Goal: Task Accomplishment & Management: Complete application form

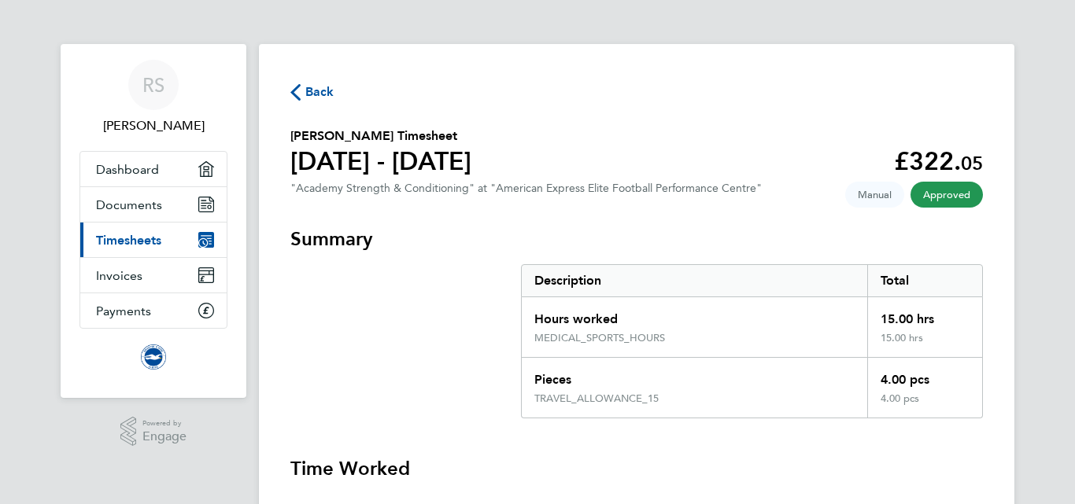
click at [316, 94] on span "Back" at bounding box center [319, 92] width 29 height 19
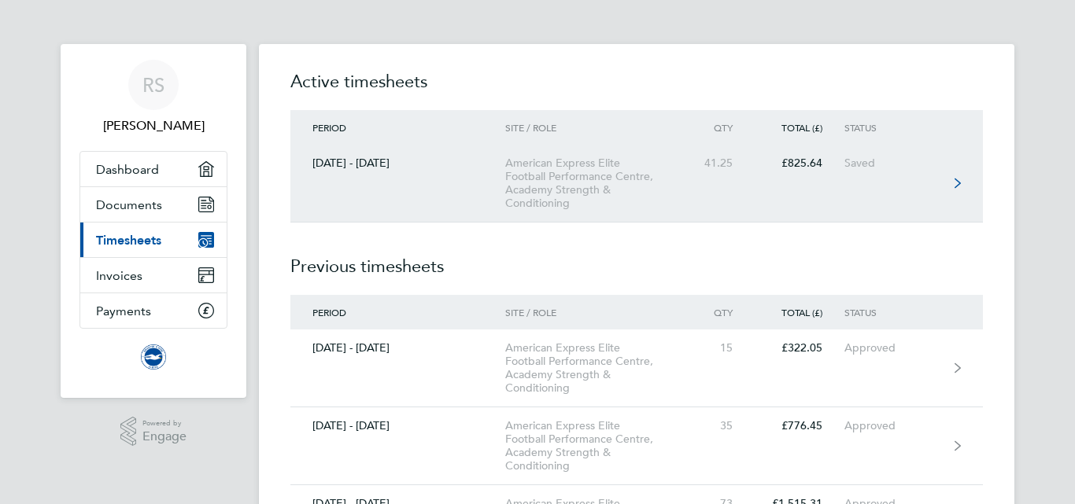
click at [667, 172] on div "American Express Elite Football Performance Centre, Academy Strength & Conditio…" at bounding box center [595, 184] width 180 height 54
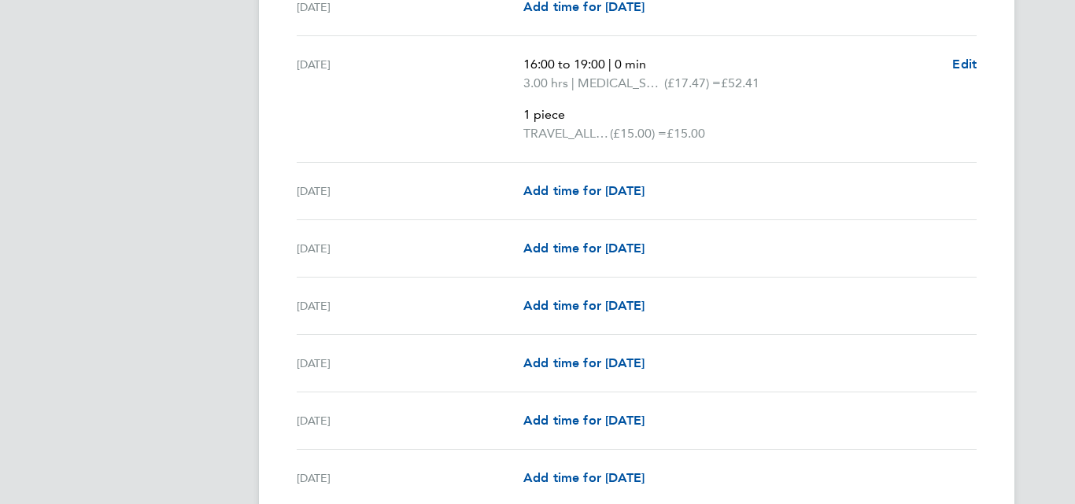
scroll to position [1448, 0]
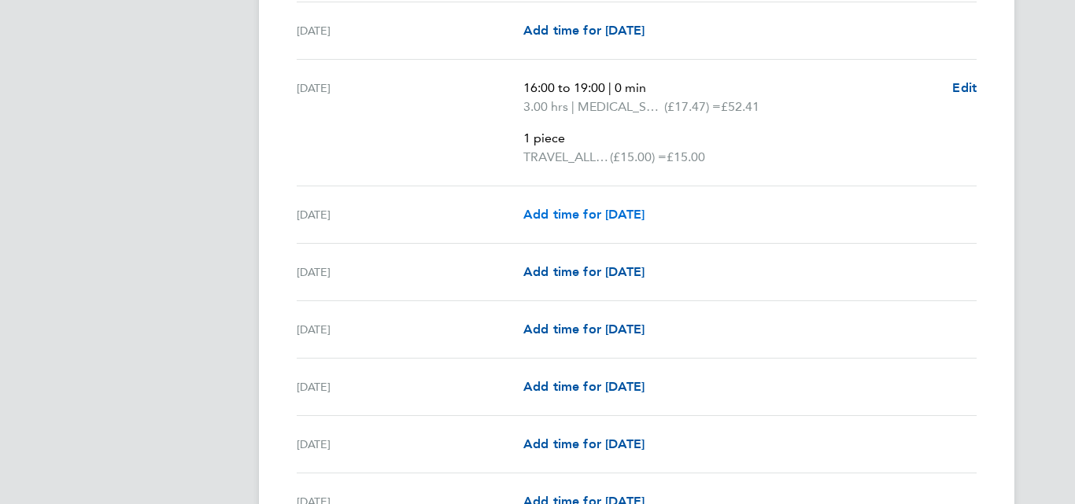
click at [602, 217] on span "Add time for [DATE]" at bounding box center [583, 214] width 121 height 15
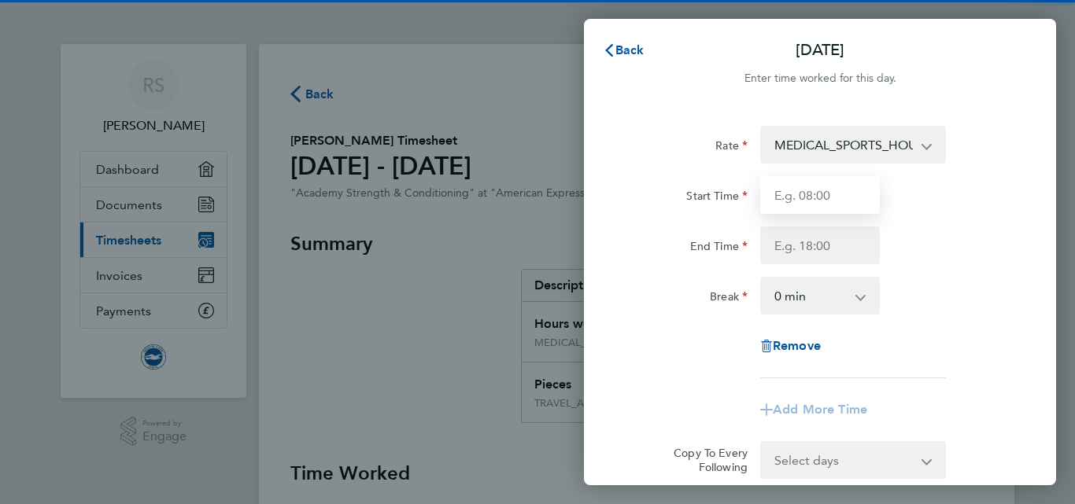
click at [794, 194] on input "Start Time" at bounding box center [820, 195] width 120 height 38
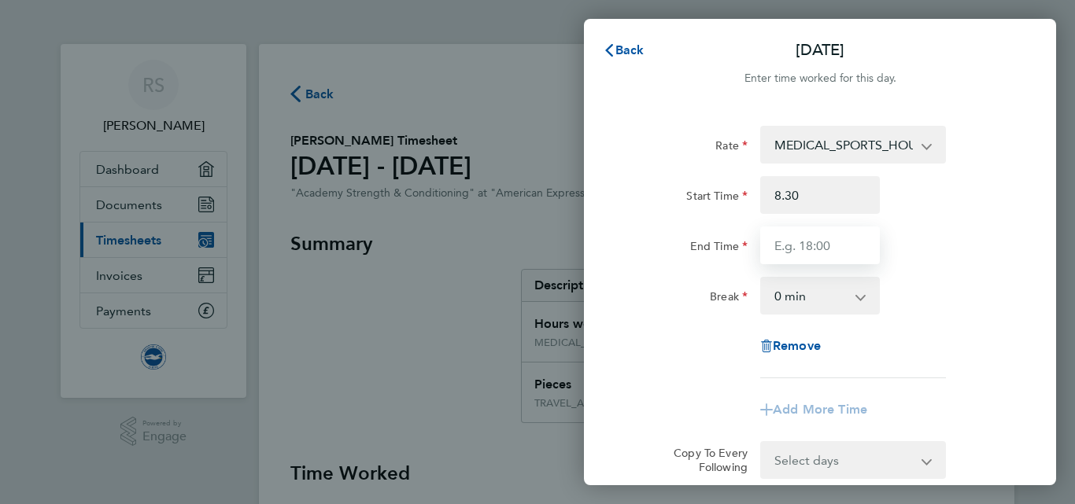
type input "08:30"
click at [810, 244] on input "End Time" at bounding box center [820, 246] width 120 height 38
type input "16:30"
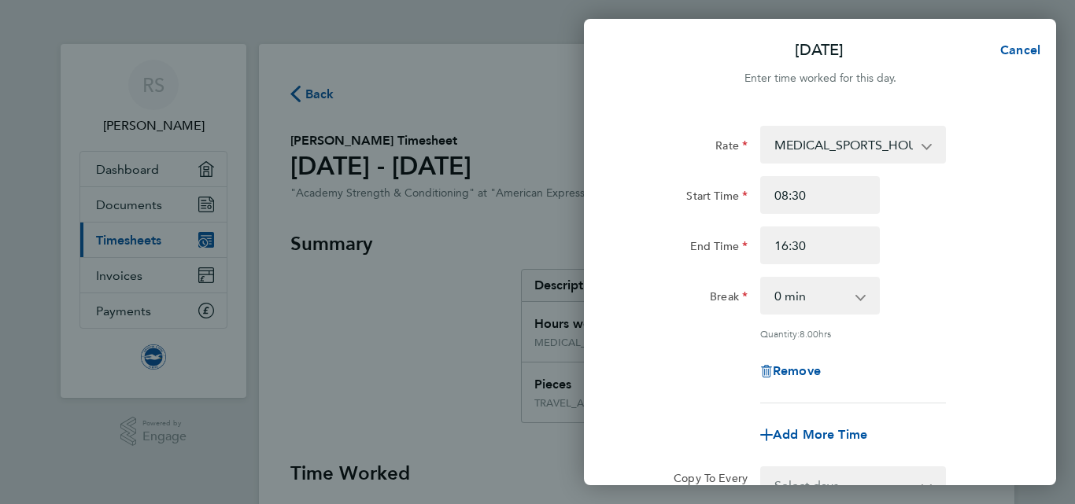
click at [895, 258] on div "End Time 16:30" at bounding box center [820, 246] width 397 height 38
click at [951, 214] on div "Start Time 08:30 End Time 16:30" at bounding box center [820, 220] width 397 height 88
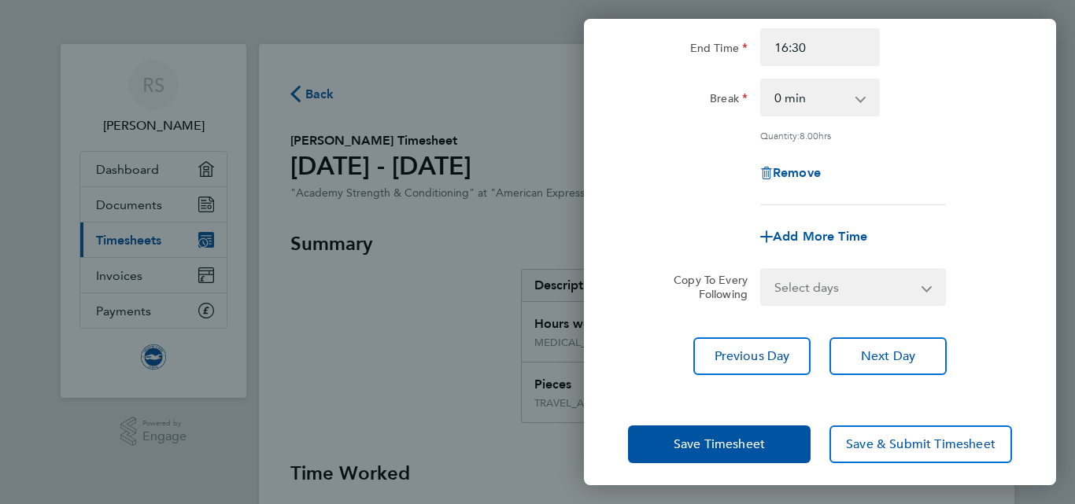
scroll to position [206, 0]
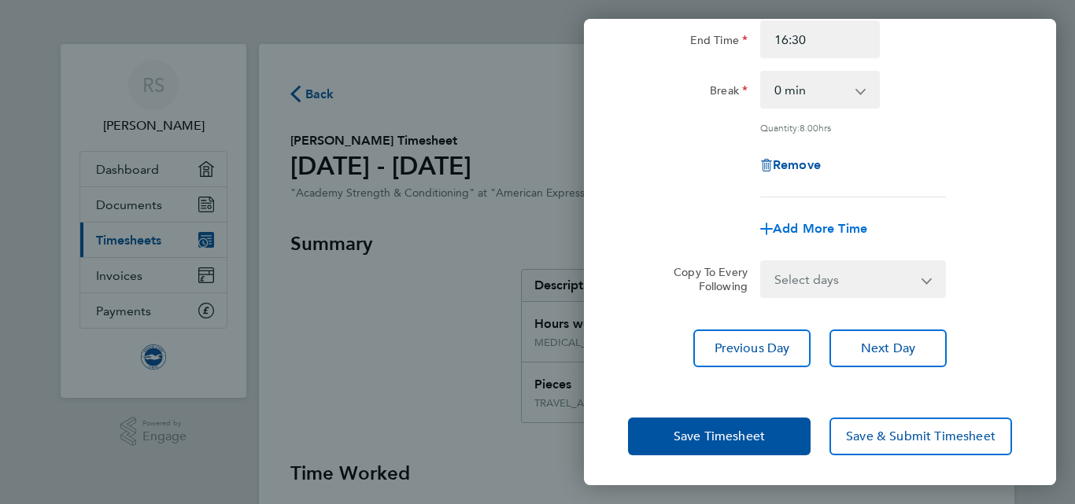
click at [829, 226] on span "Add More Time" at bounding box center [820, 228] width 94 height 15
select select "null"
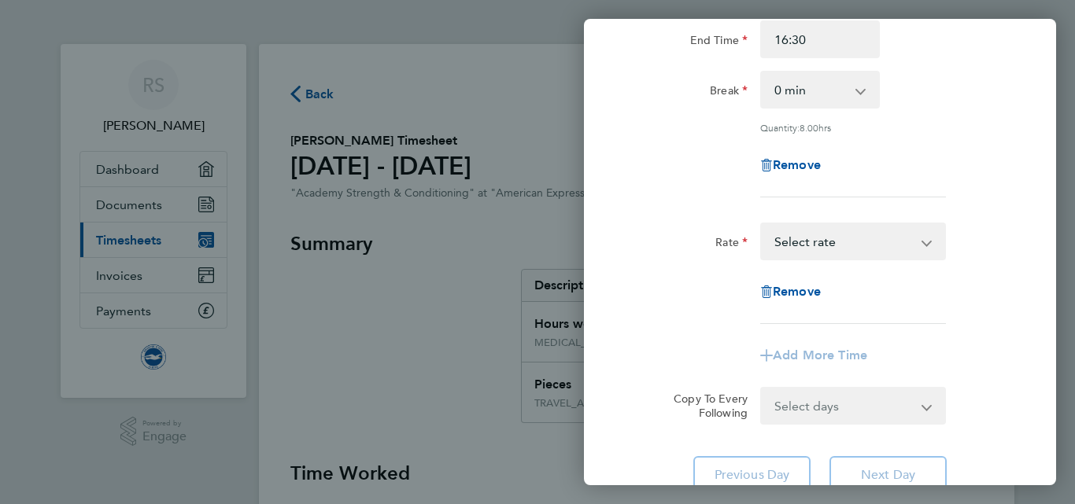
click at [842, 244] on select "TRAVEL_ALLOWANCE_15 - 15.00 MEDICAL_SPORTS_HOURS - 17.47 Select rate" at bounding box center [844, 241] width 164 height 35
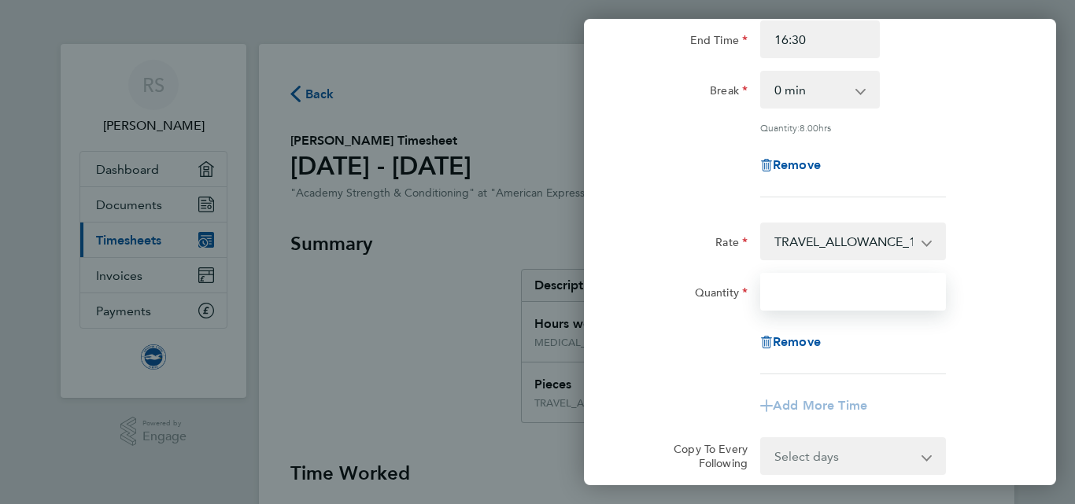
click at [855, 279] on input "Quantity" at bounding box center [853, 292] width 186 height 38
type input "1"
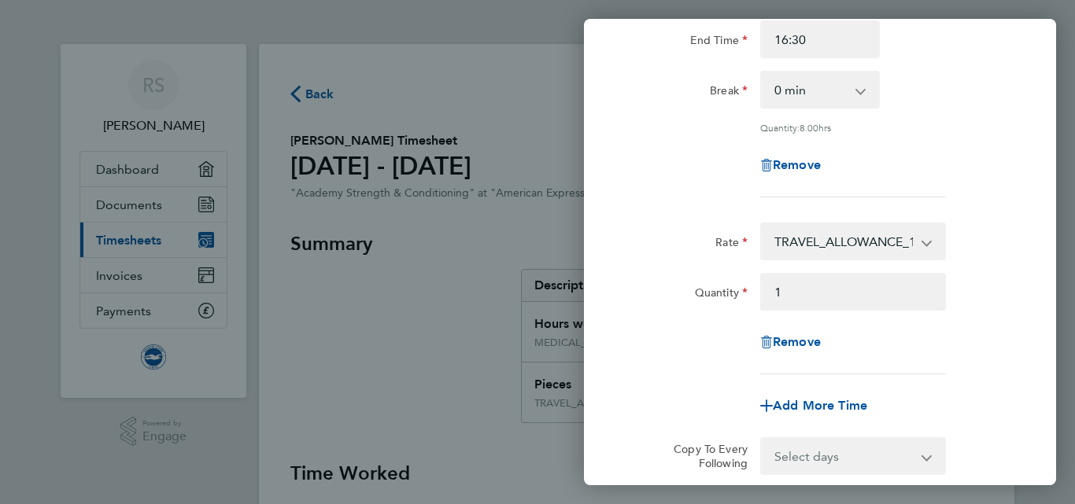
click at [999, 289] on div "Quantity 1" at bounding box center [820, 292] width 397 height 38
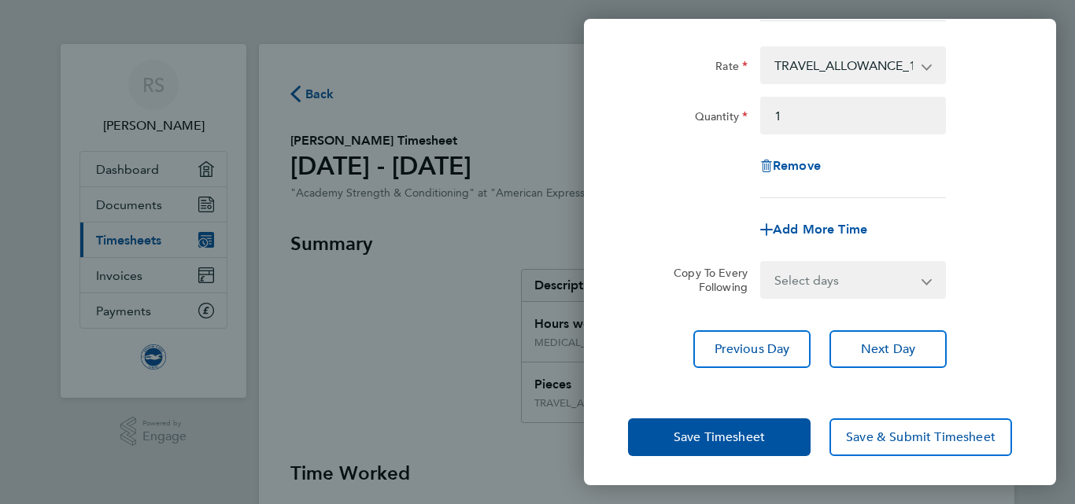
scroll to position [383, 0]
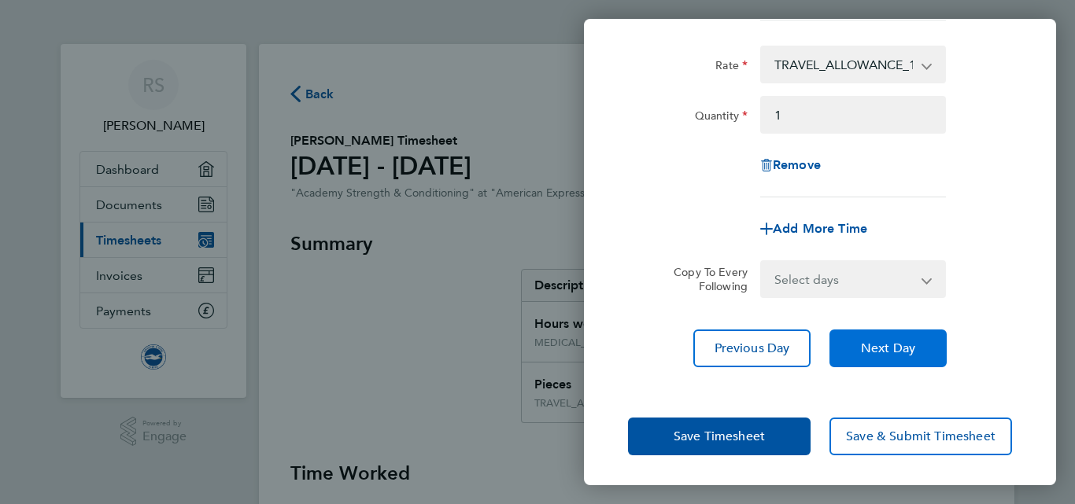
click at [861, 356] on button "Next Day" at bounding box center [887, 349] width 117 height 38
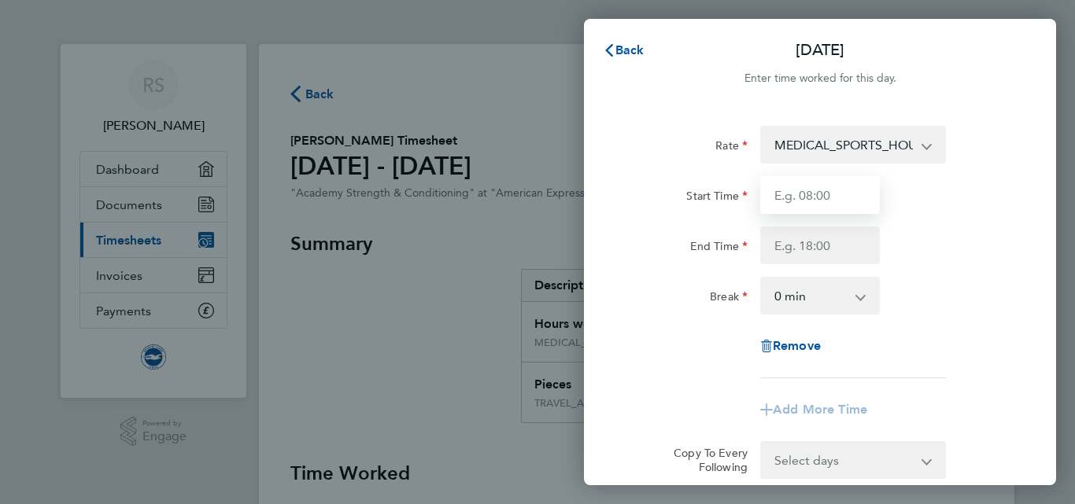
click at [823, 208] on input "Start Time" at bounding box center [820, 195] width 120 height 38
type input "16:00"
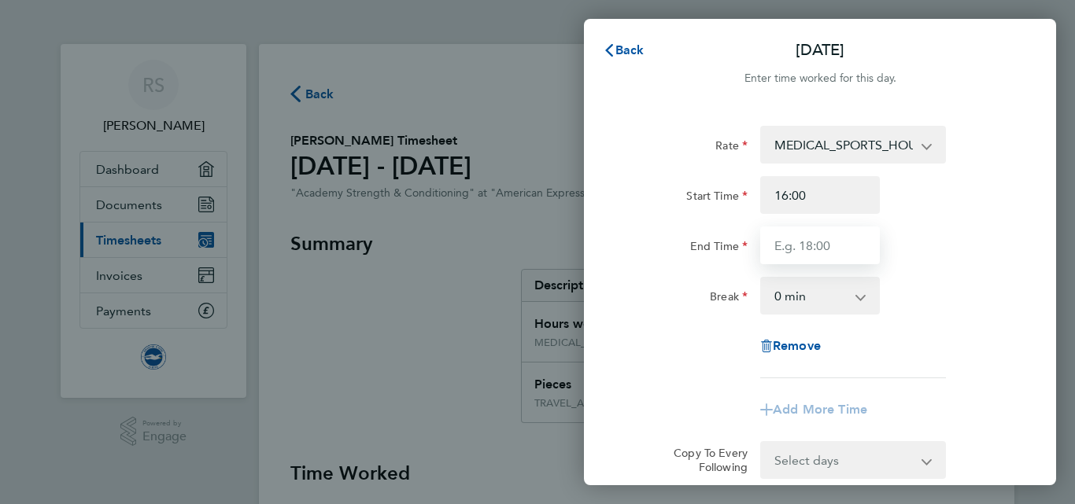
click at [807, 245] on input "End Time" at bounding box center [820, 246] width 120 height 38
type input "19:00"
click at [961, 271] on div "Rate MEDICAL_SPORTS_HOURS - 17.47 TRAVEL_ALLOWANCE_15 - 15.00 Start Time 16:00 …" at bounding box center [820, 252] width 384 height 253
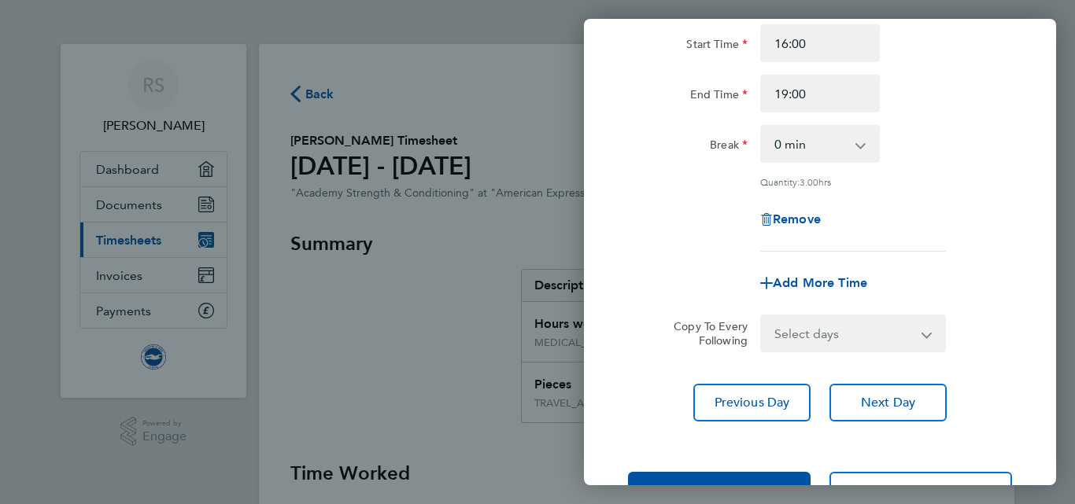
scroll to position [206, 0]
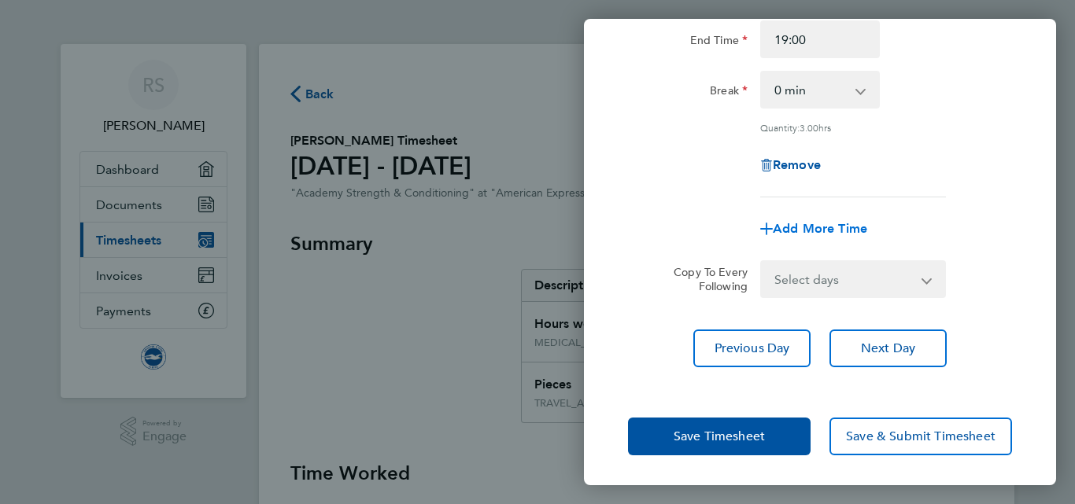
click at [825, 231] on span "Add More Time" at bounding box center [820, 228] width 94 height 15
select select "null"
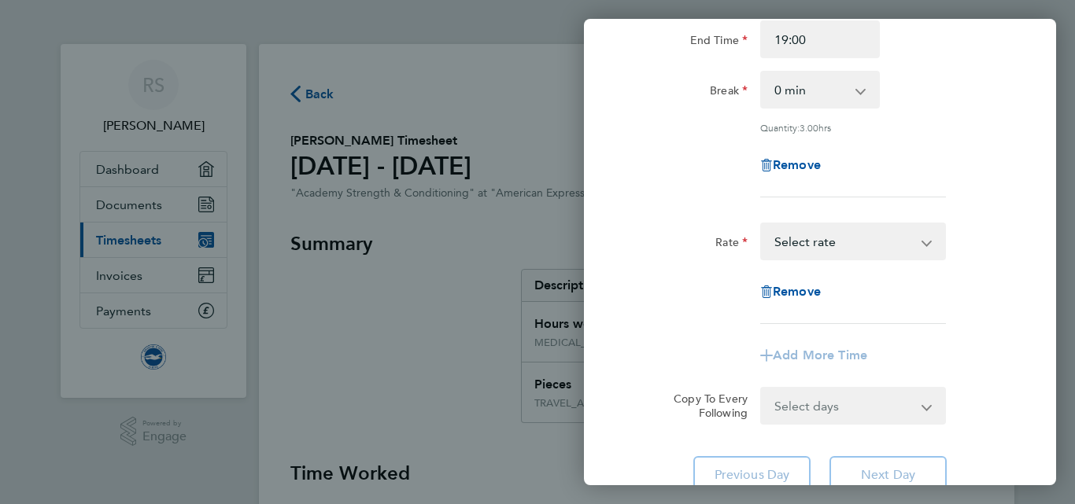
click at [907, 249] on select "TRAVEL_ALLOWANCE_15 - 15.00 MEDICAL_SPORTS_HOURS - 17.47 Select rate" at bounding box center [844, 241] width 164 height 35
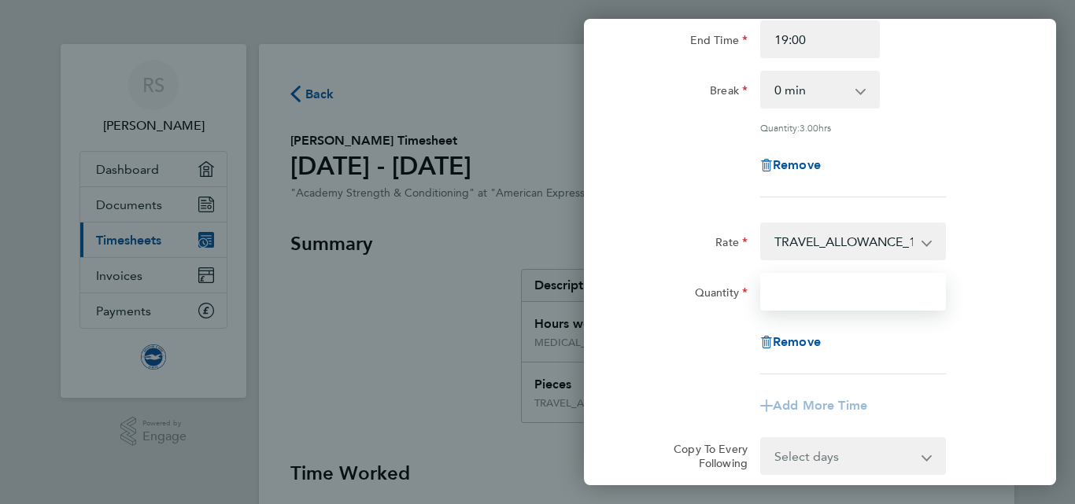
click at [810, 295] on input "Quantity" at bounding box center [853, 292] width 186 height 38
type input "1"
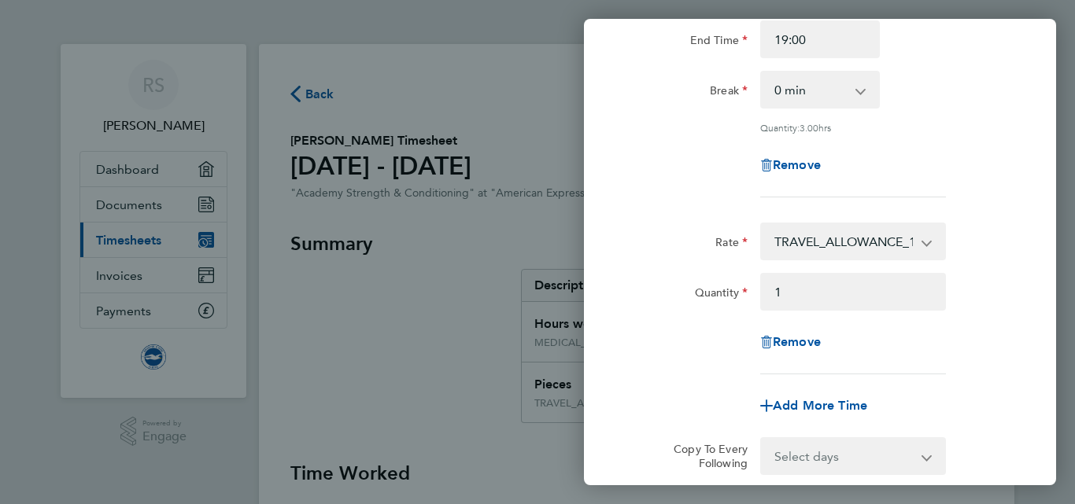
click at [991, 265] on div "Rate TRAVEL_ALLOWANCE_15 - 15.00 MEDICAL_SPORTS_HOURS - 17.47 Quantity 1 Remove" at bounding box center [820, 299] width 384 height 152
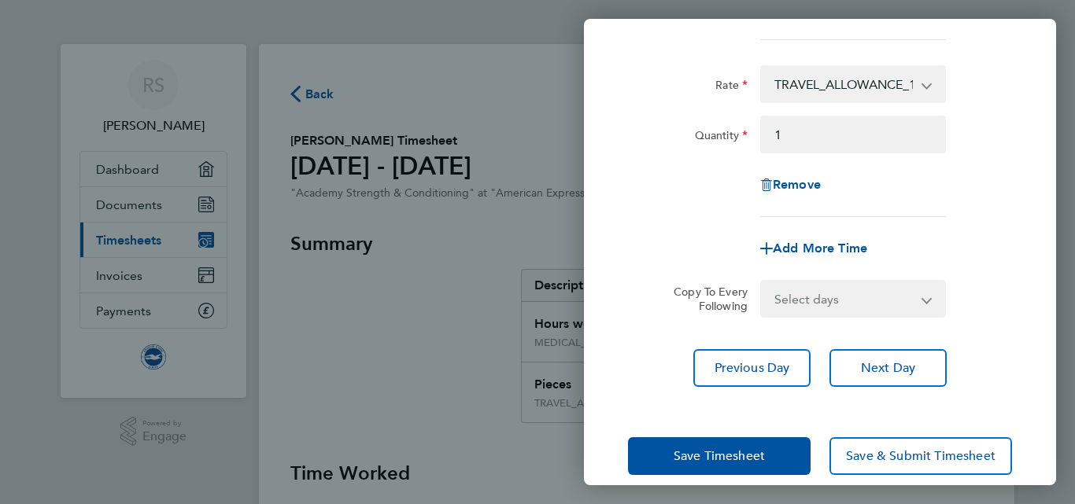
scroll to position [383, 0]
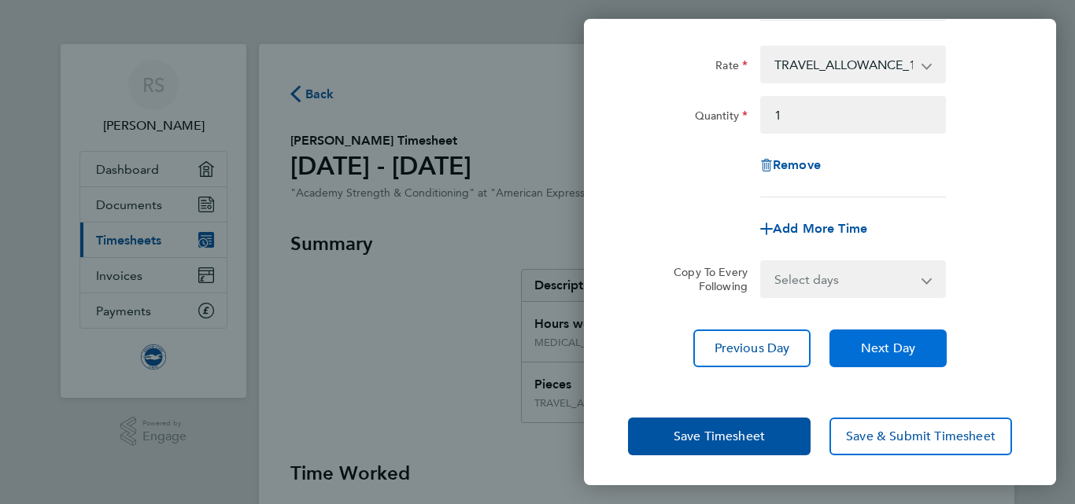
click at [894, 341] on span "Next Day" at bounding box center [888, 349] width 54 height 16
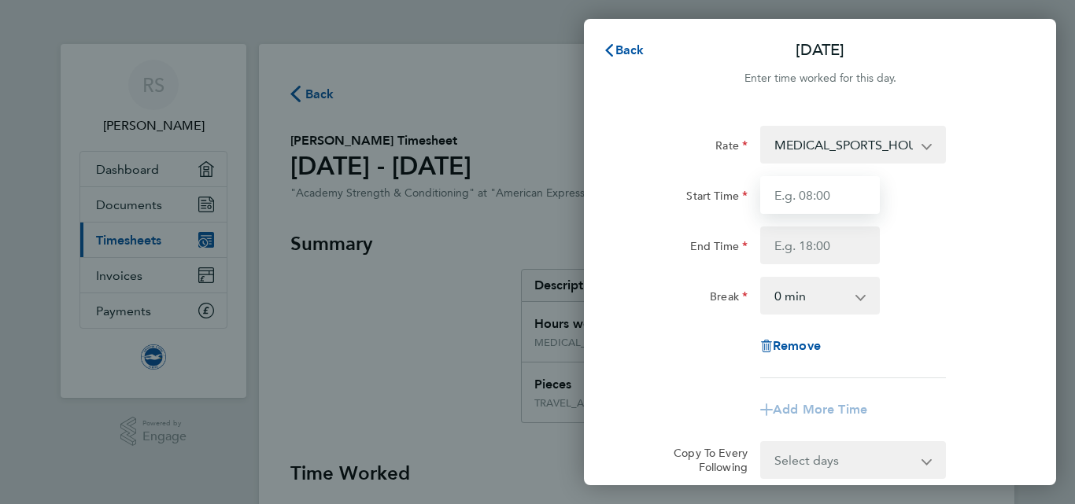
click at [801, 193] on input "Start Time" at bounding box center [820, 195] width 120 height 38
type input "9"
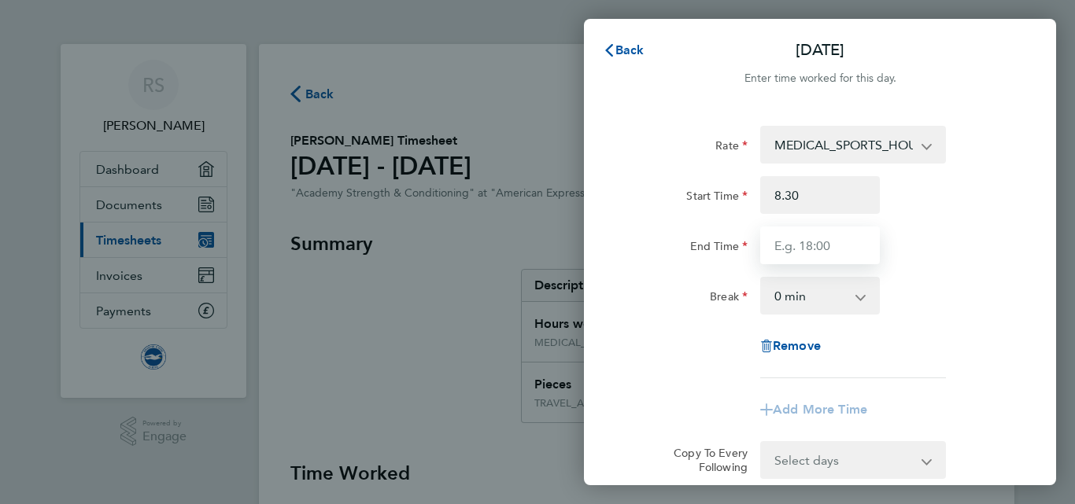
type input "08:30"
click at [803, 244] on input "End Time" at bounding box center [820, 246] width 120 height 38
type input "17:00"
click at [936, 246] on div "End Time 17:00" at bounding box center [820, 246] width 397 height 38
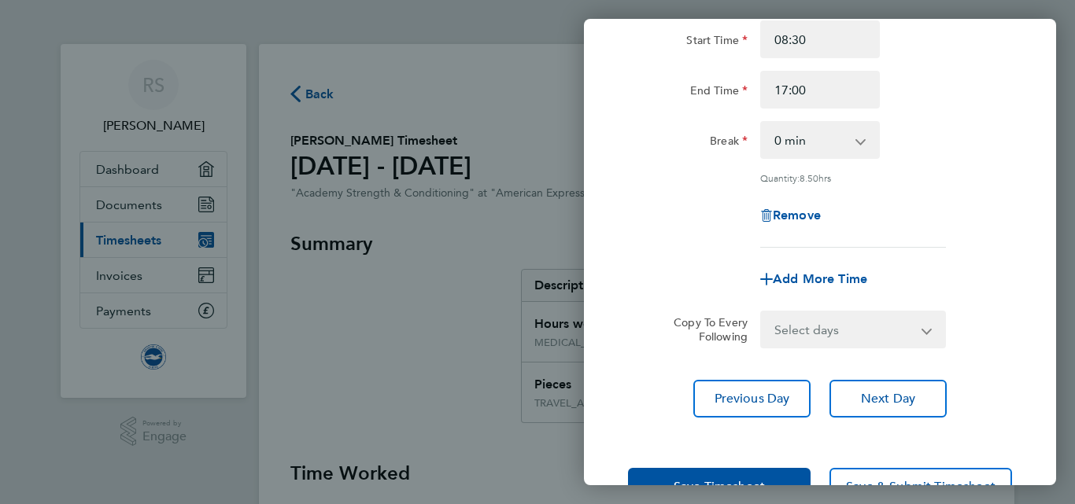
scroll to position [157, 0]
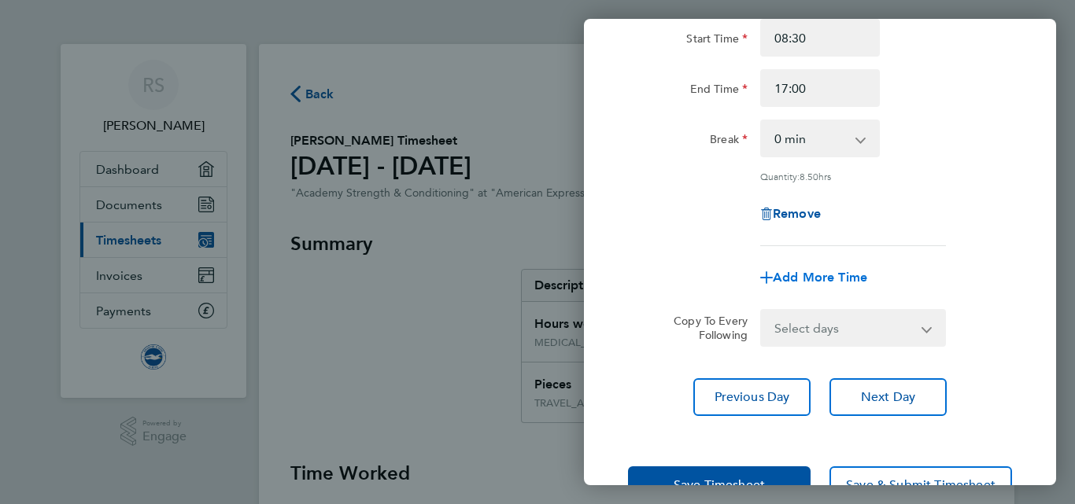
click at [806, 278] on span "Add More Time" at bounding box center [820, 277] width 94 height 15
select select "null"
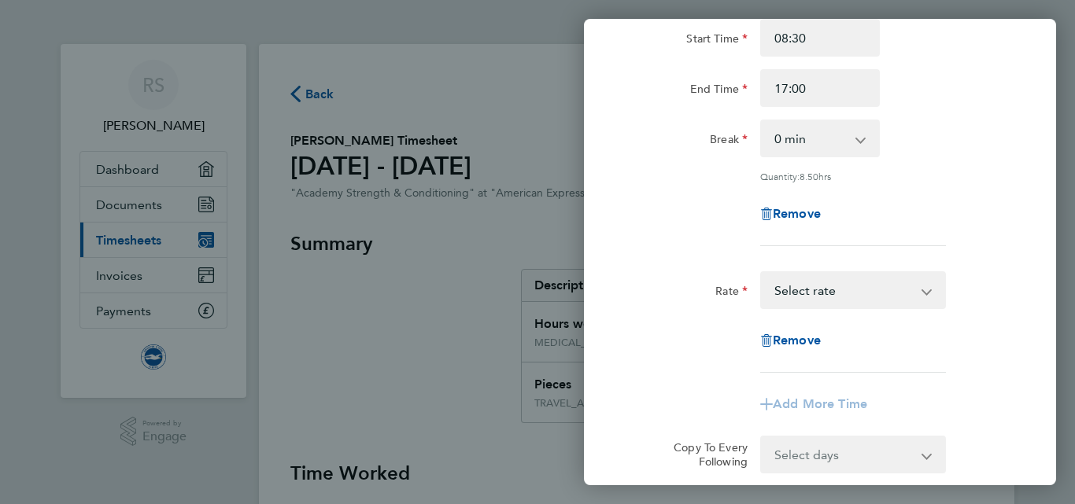
click at [882, 293] on select "TRAVEL_ALLOWANCE_15 - 15.00 MEDICAL_SPORTS_HOURS - 17.47 Select rate" at bounding box center [844, 290] width 164 height 35
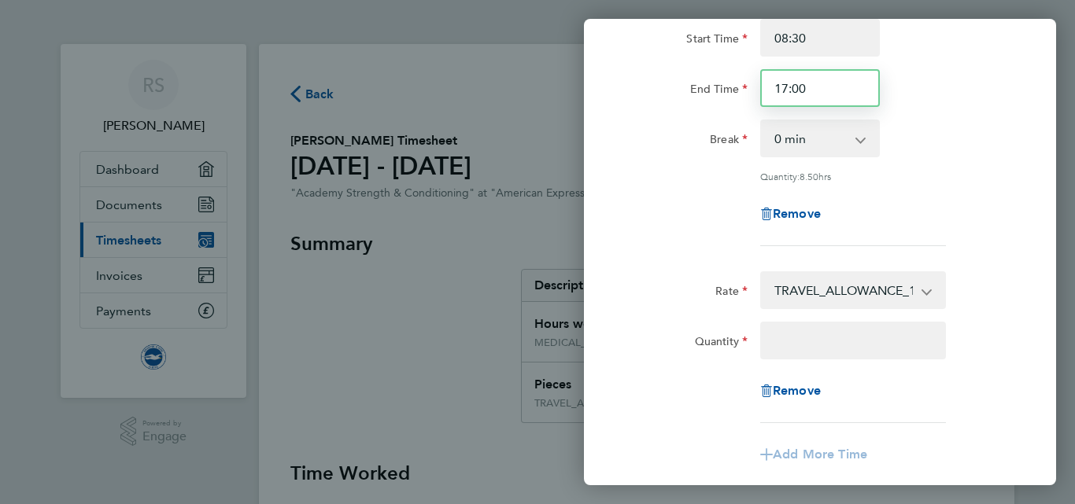
click at [790, 89] on input "17:00" at bounding box center [820, 88] width 120 height 38
click at [953, 199] on div "Remove" at bounding box center [820, 214] width 397 height 38
click at [810, 87] on input "16:00" at bounding box center [820, 88] width 120 height 38
type input "16:30"
click at [1024, 229] on div "Rate MEDICAL_SPORTS_HOURS - 17.47 TRAVEL_ALLOWANCE_15 - 15.00 Start Time 08:30 …" at bounding box center [820, 281] width 472 height 663
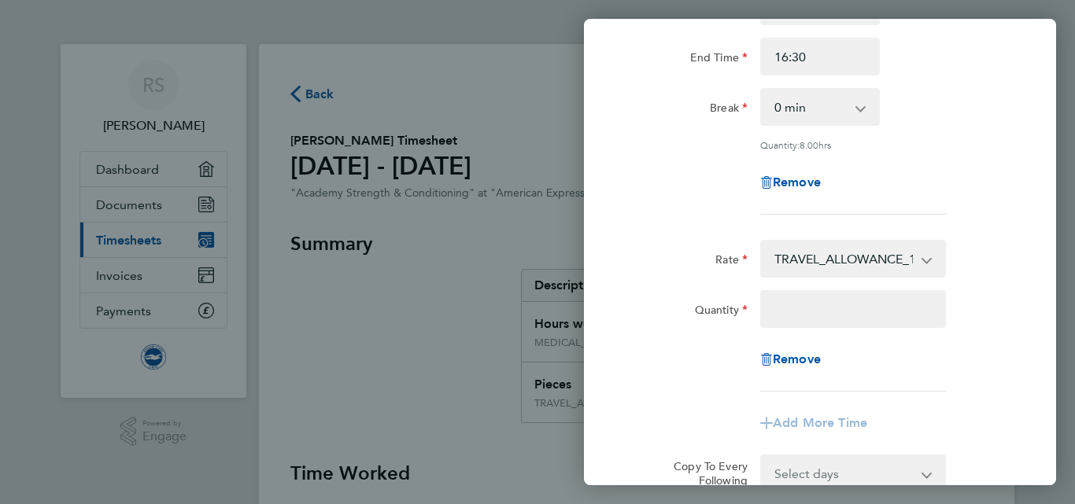
scroll to position [283, 0]
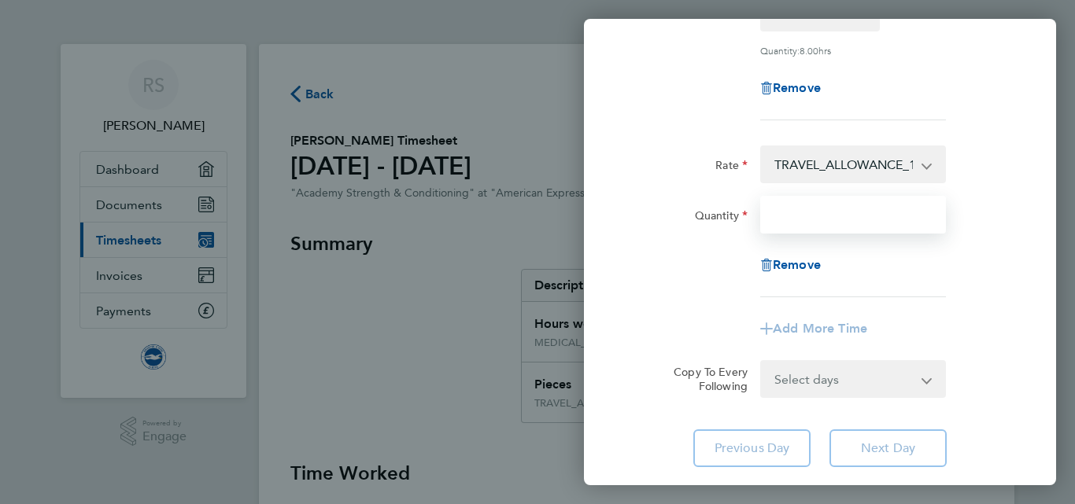
click at [864, 212] on input "Quantity" at bounding box center [853, 215] width 186 height 38
type input "1"
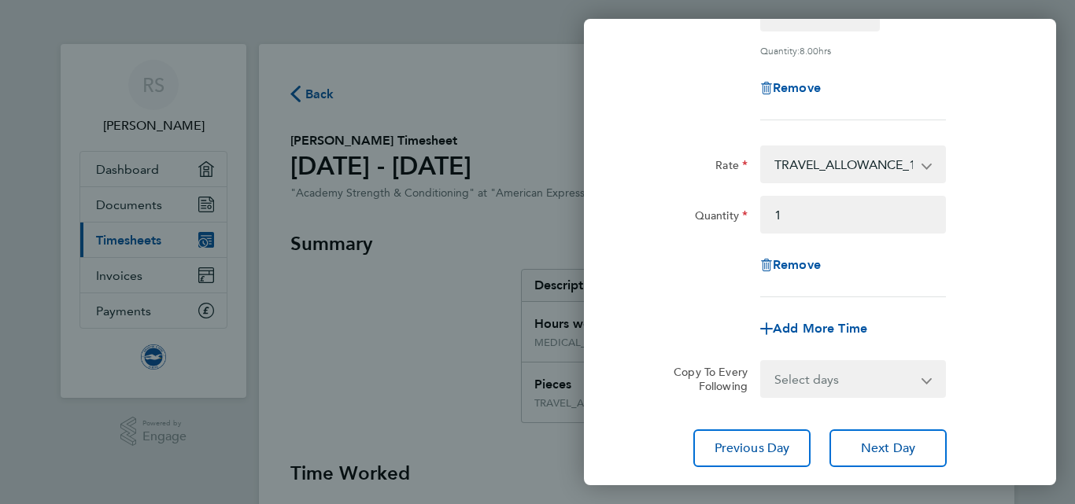
click at [973, 279] on div "Remove" at bounding box center [820, 265] width 397 height 38
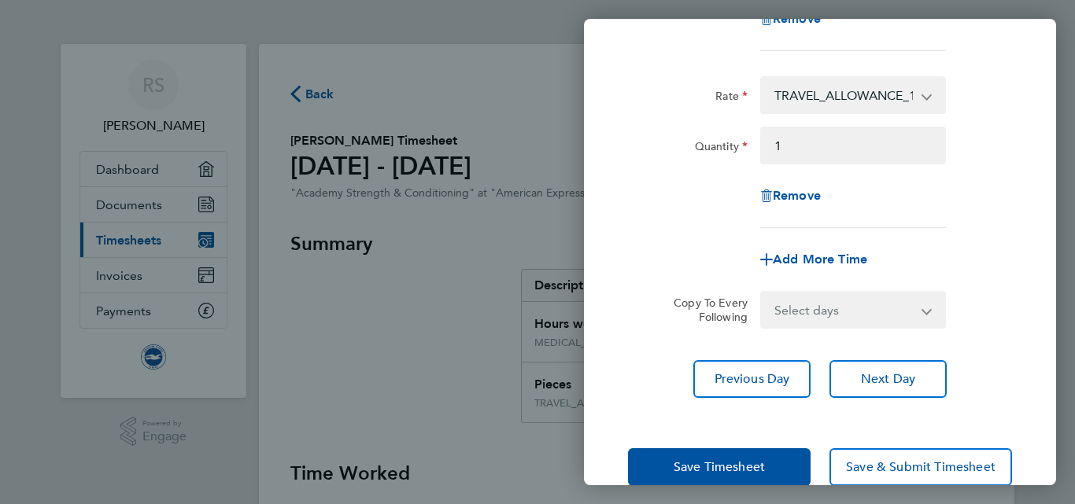
scroll to position [383, 0]
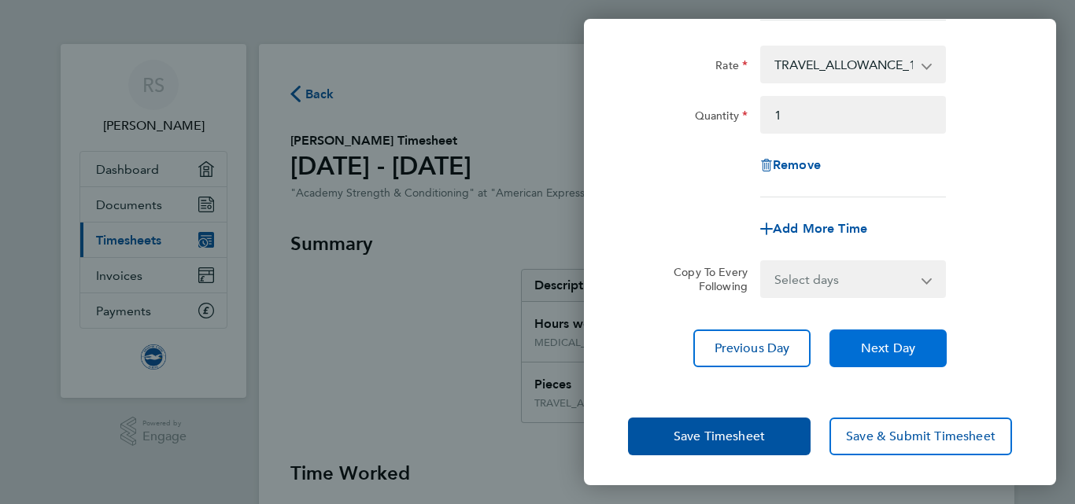
click at [864, 350] on span "Next Day" at bounding box center [888, 349] width 54 height 16
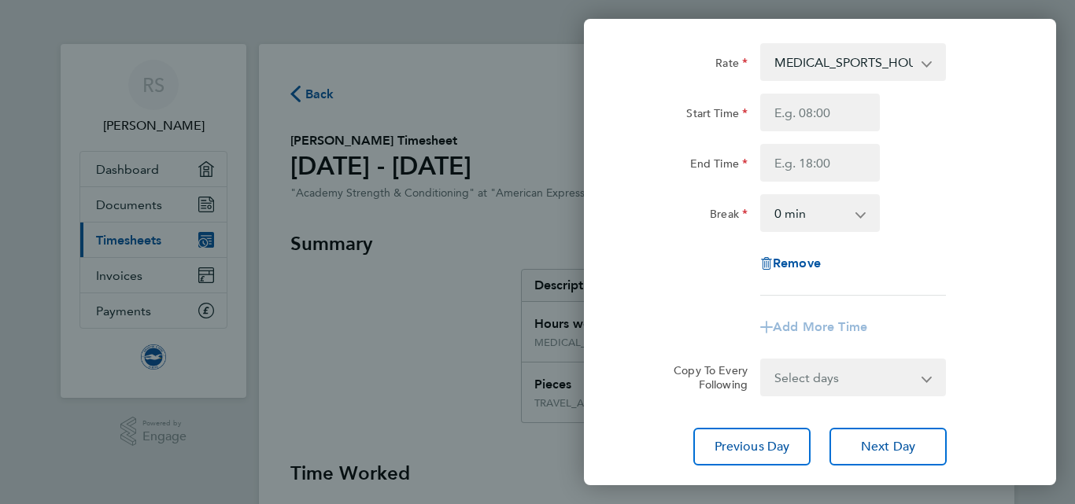
scroll to position [63, 0]
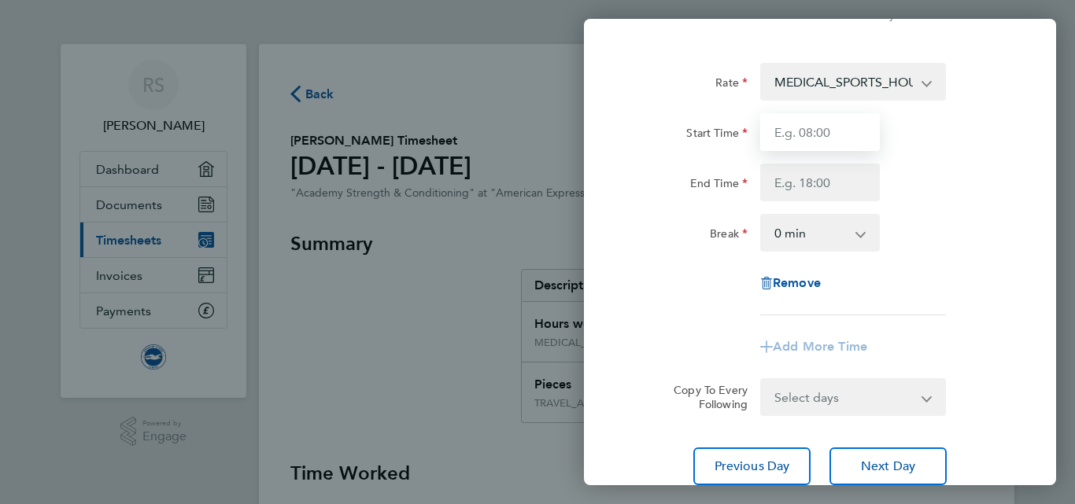
click at [841, 143] on input "Start Time" at bounding box center [820, 132] width 120 height 38
type input "16:00"
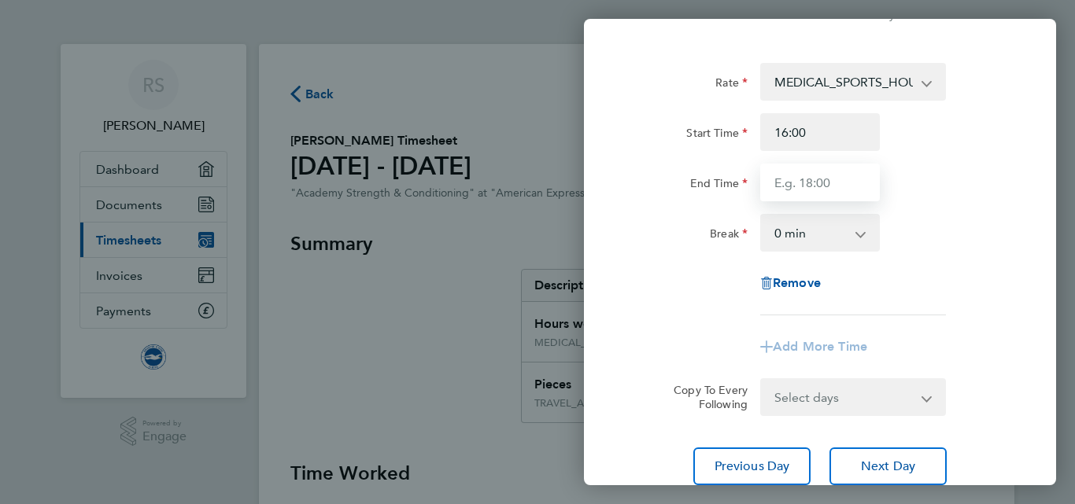
click at [800, 182] on input "End Time" at bounding box center [820, 183] width 120 height 38
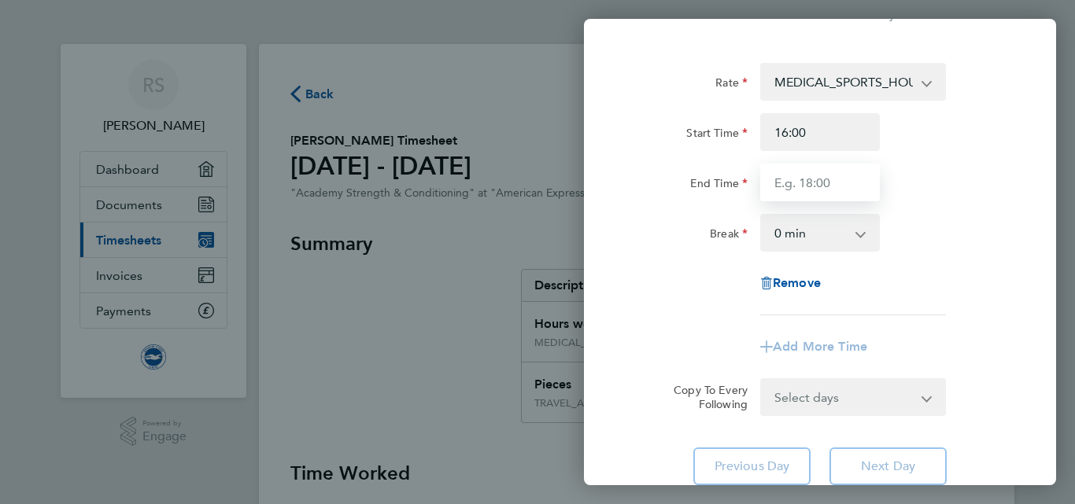
type input "19:00"
click at [958, 294] on div "Remove" at bounding box center [820, 283] width 397 height 38
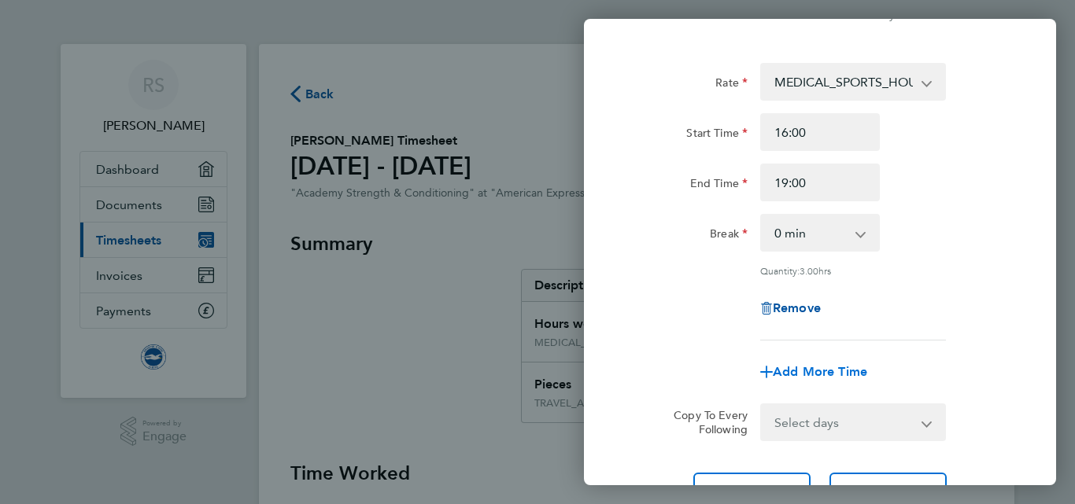
click at [844, 371] on span "Add More Time" at bounding box center [820, 371] width 94 height 15
select select "null"
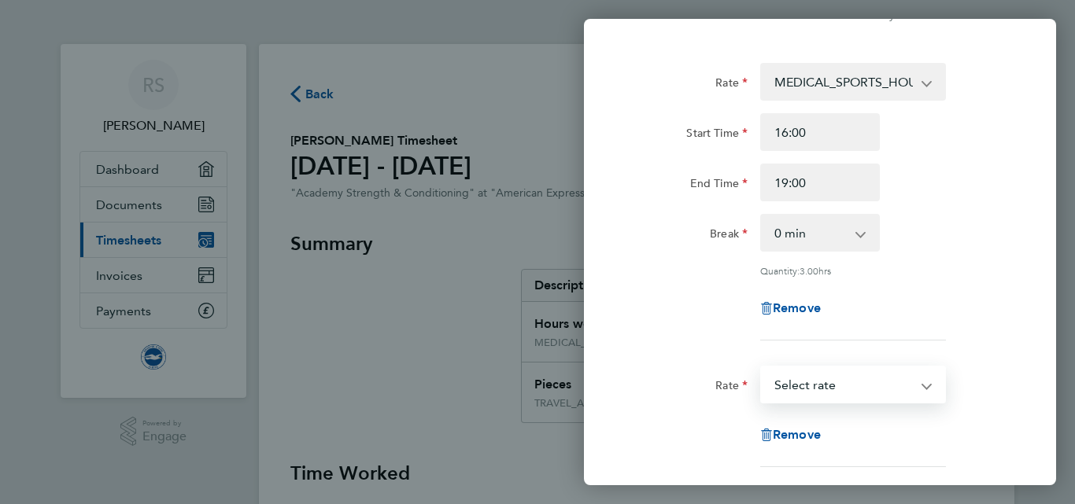
click at [844, 371] on select "TRAVEL_ALLOWANCE_15 - 15.00 MEDICAL_SPORTS_HOURS - 17.47 Select rate" at bounding box center [844, 384] width 164 height 35
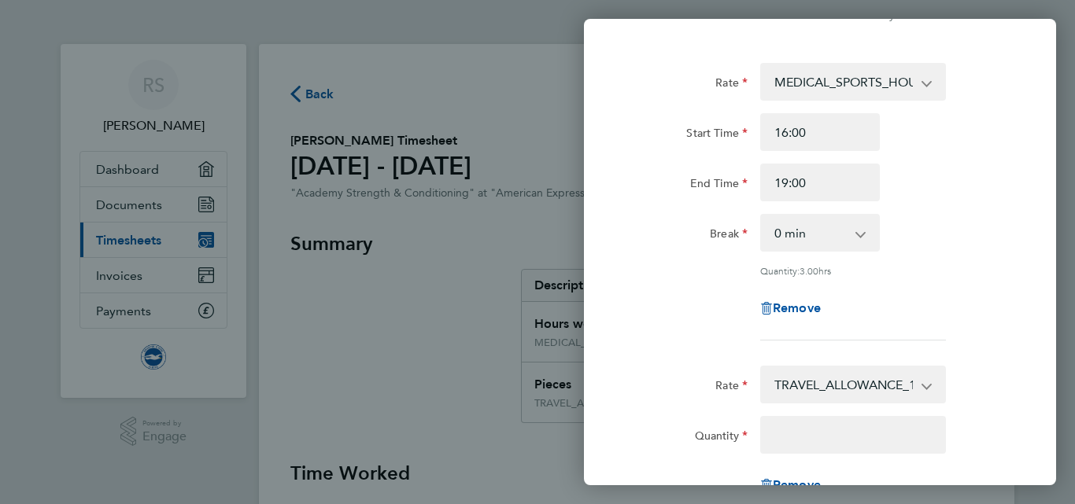
click at [975, 393] on div "Rate TRAVEL_ALLOWANCE_15 - 15.00 MEDICAL_SPORTS_HOURS - 17.47" at bounding box center [820, 385] width 397 height 38
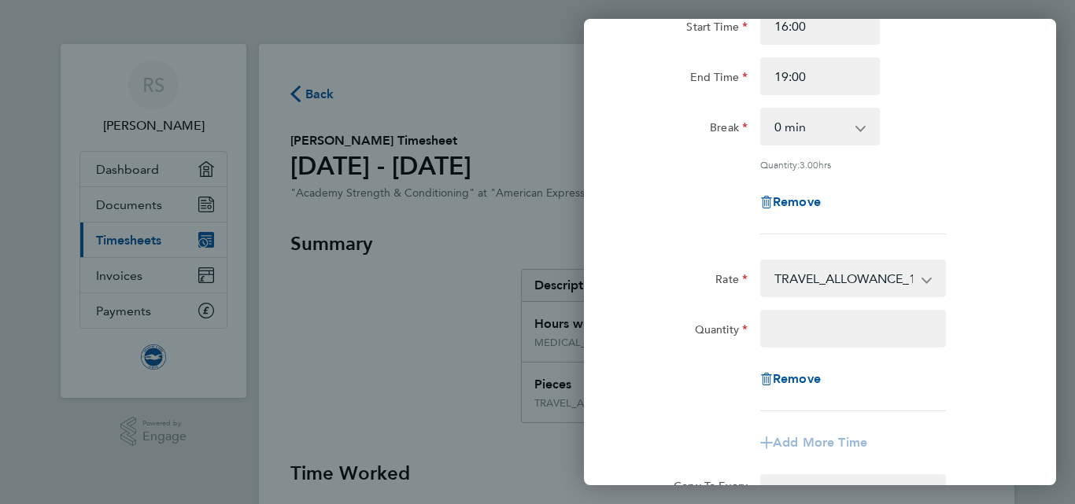
scroll to position [189, 0]
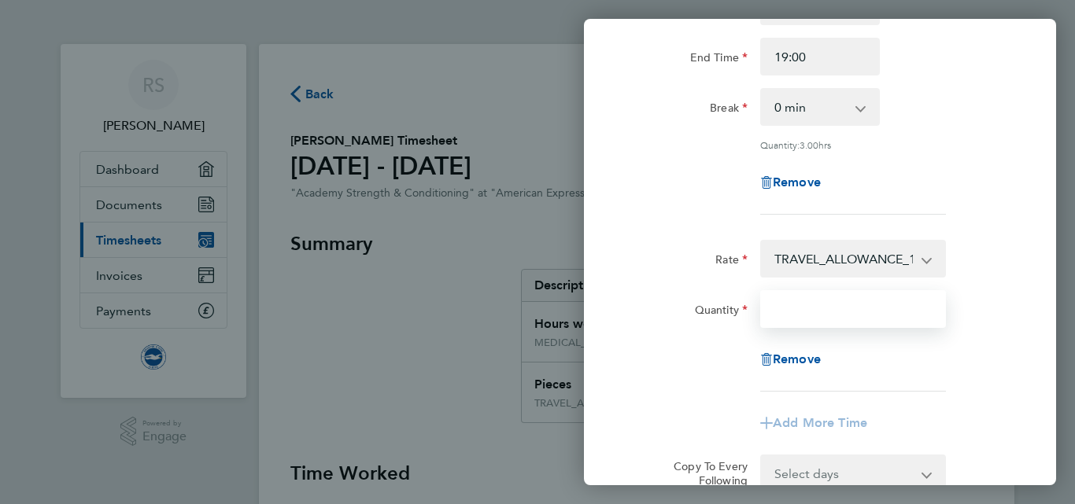
click at [831, 319] on input "Quantity" at bounding box center [853, 309] width 186 height 38
type input "1"
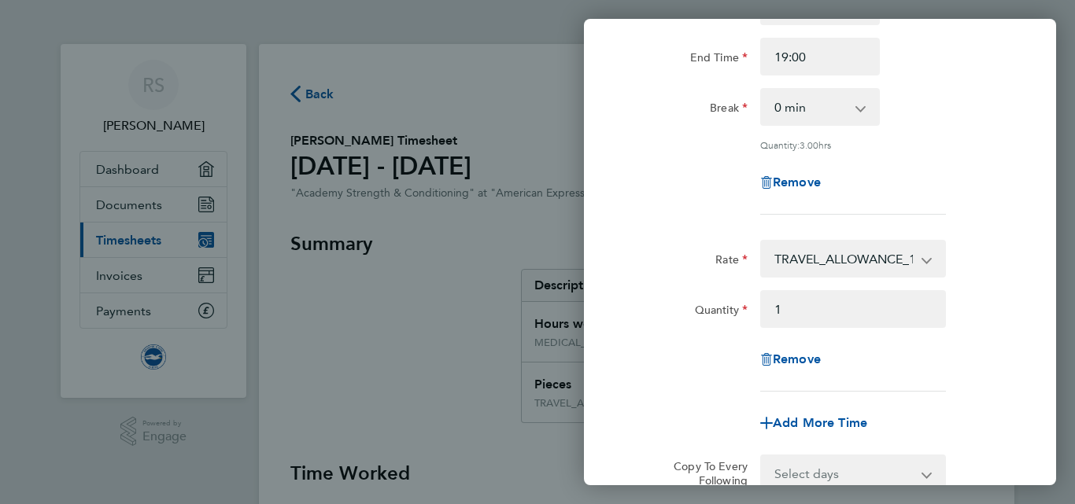
click at [988, 338] on div "Rate TRAVEL_ALLOWANCE_15 - 15.00 MEDICAL_SPORTS_HOURS - 17.47 Quantity 1 Remove" at bounding box center [820, 316] width 384 height 152
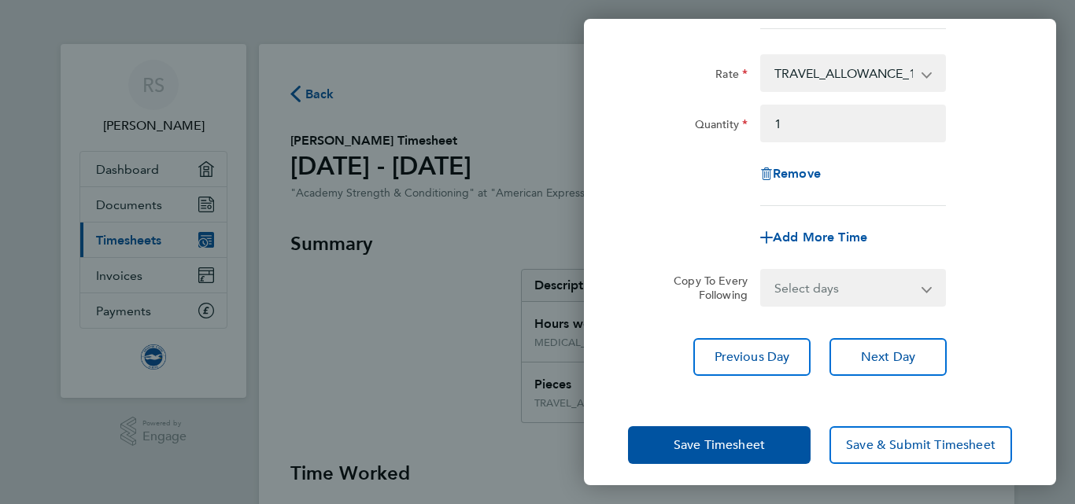
scroll to position [383, 0]
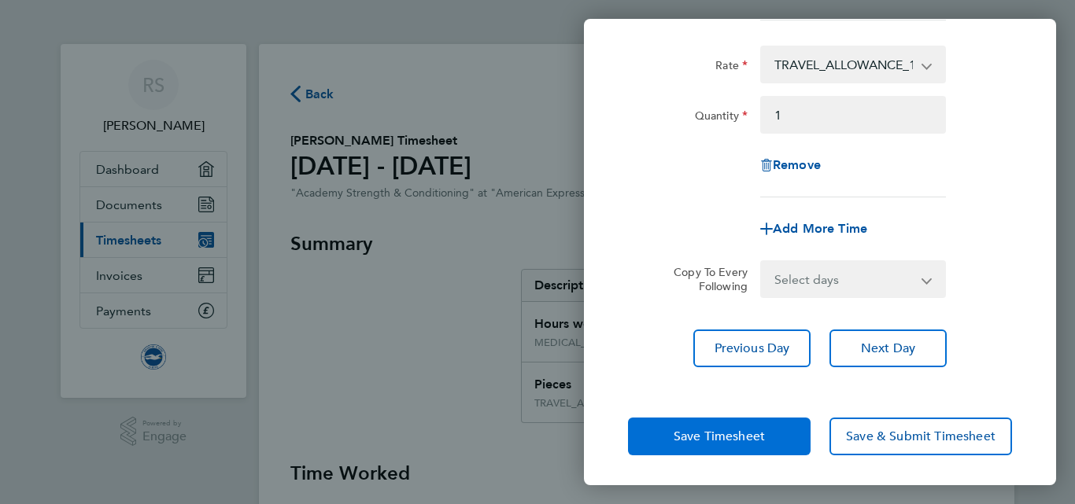
click at [717, 429] on span "Save Timesheet" at bounding box center [719, 437] width 91 height 16
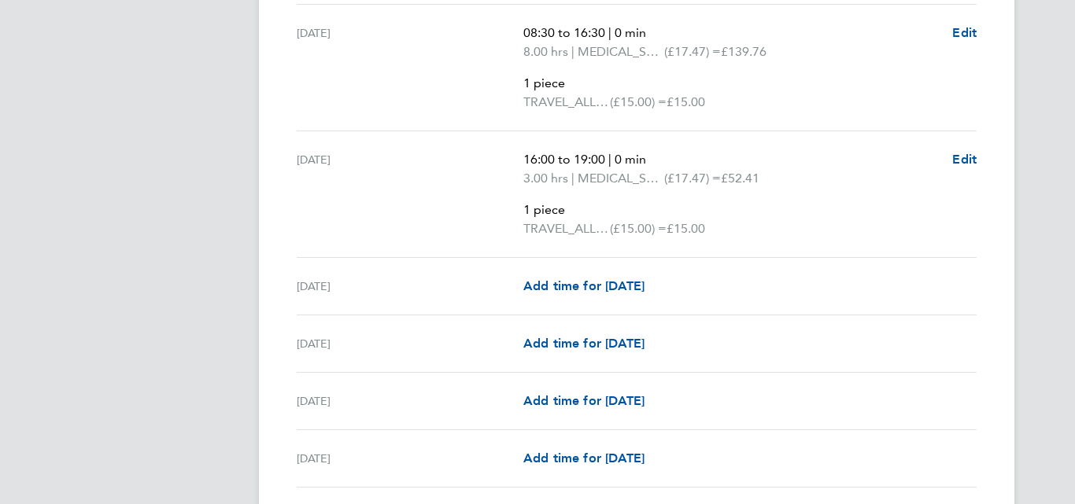
scroll to position [1857, 0]
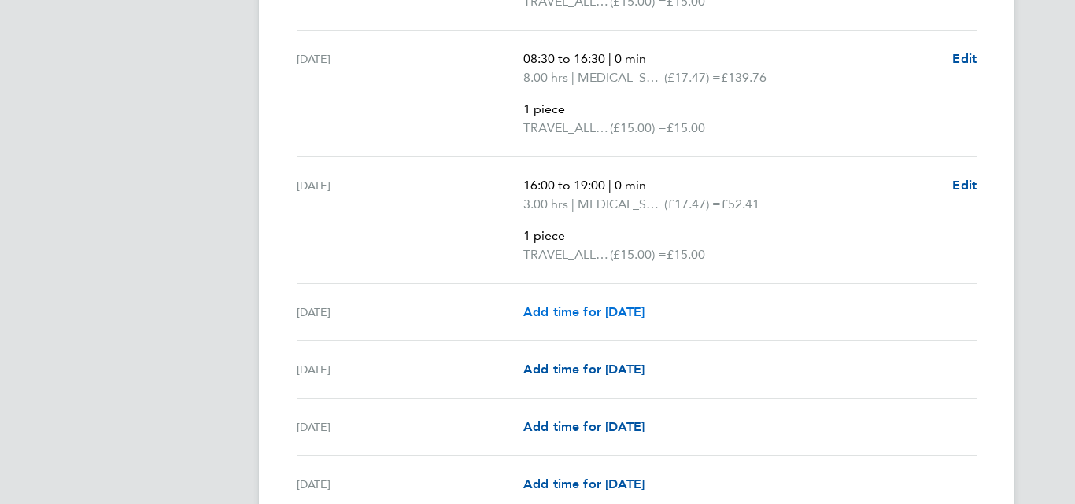
click at [588, 314] on span "Add time for [DATE]" at bounding box center [583, 312] width 121 height 15
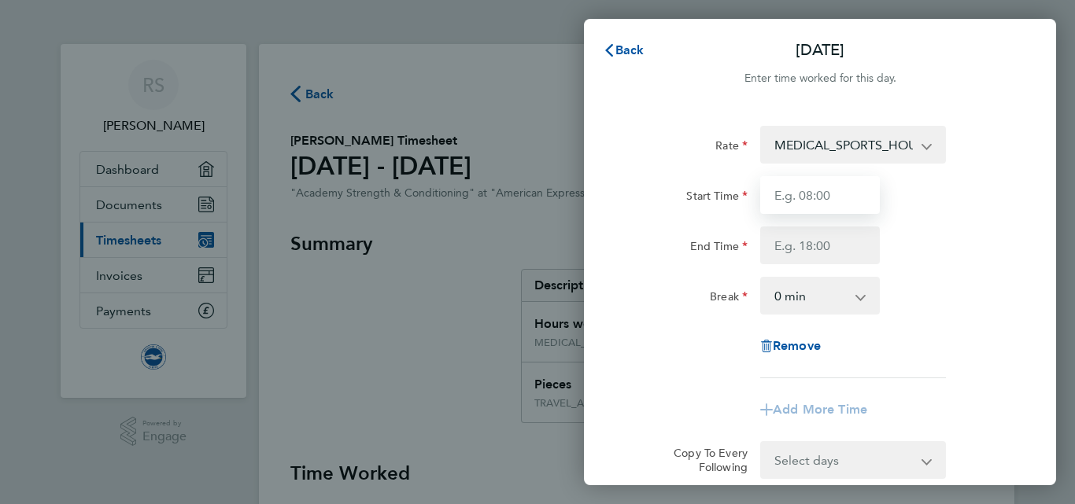
click at [813, 193] on input "Start Time" at bounding box center [820, 195] width 120 height 38
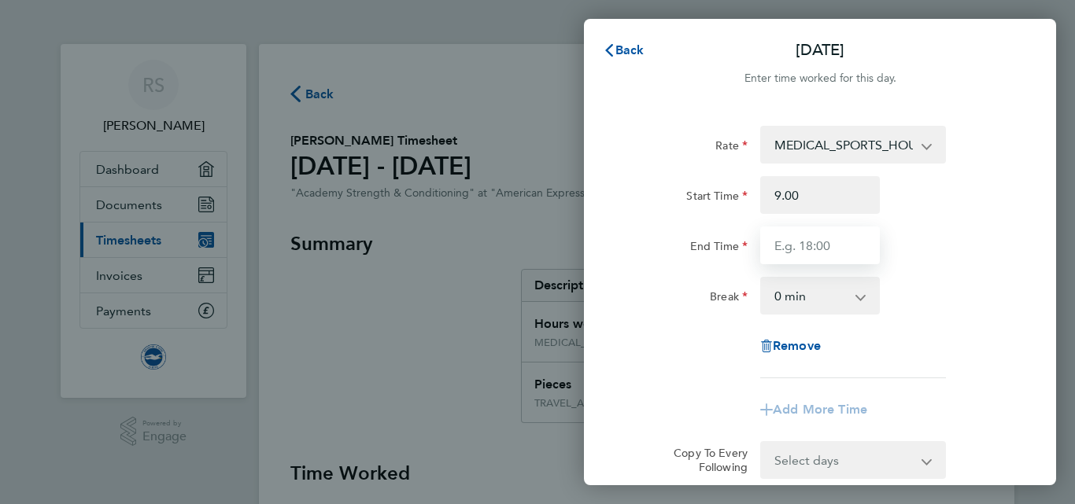
type input "09:00"
click at [817, 243] on input "End Time" at bounding box center [820, 246] width 120 height 38
type input "14:30"
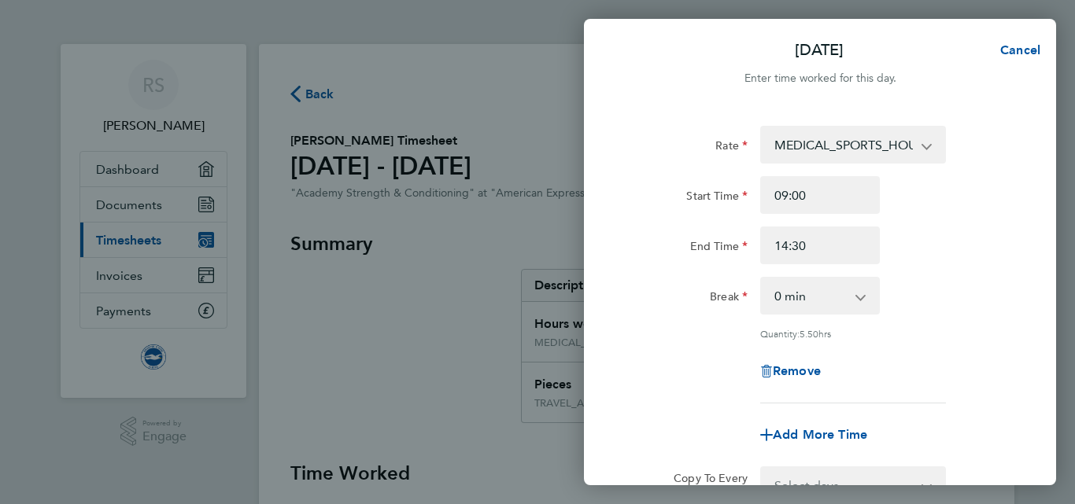
click at [929, 265] on div "Rate MEDICAL_SPORTS_HOURS - 17.47 TRAVEL_ALLOWANCE_15 - 15.00 Start Time 09:00 …" at bounding box center [820, 265] width 384 height 278
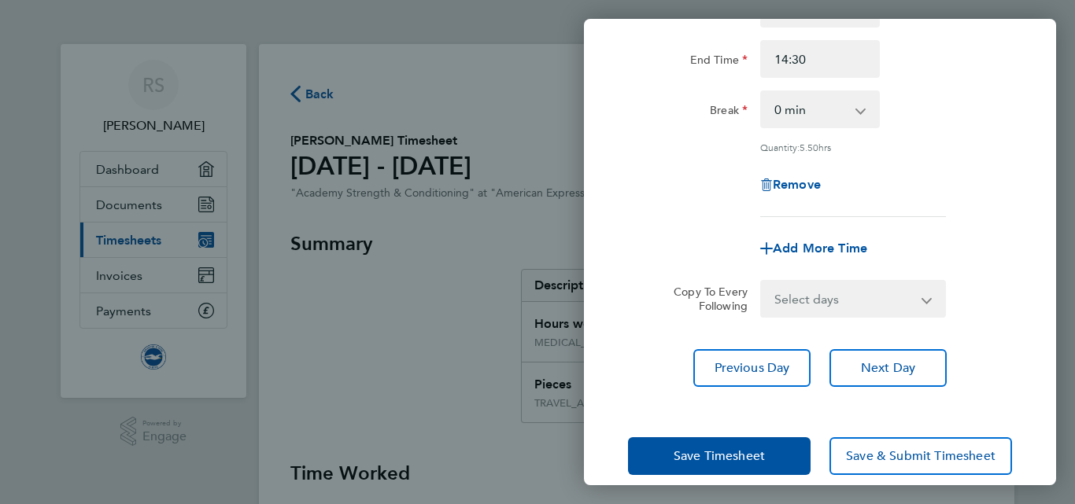
scroll to position [206, 0]
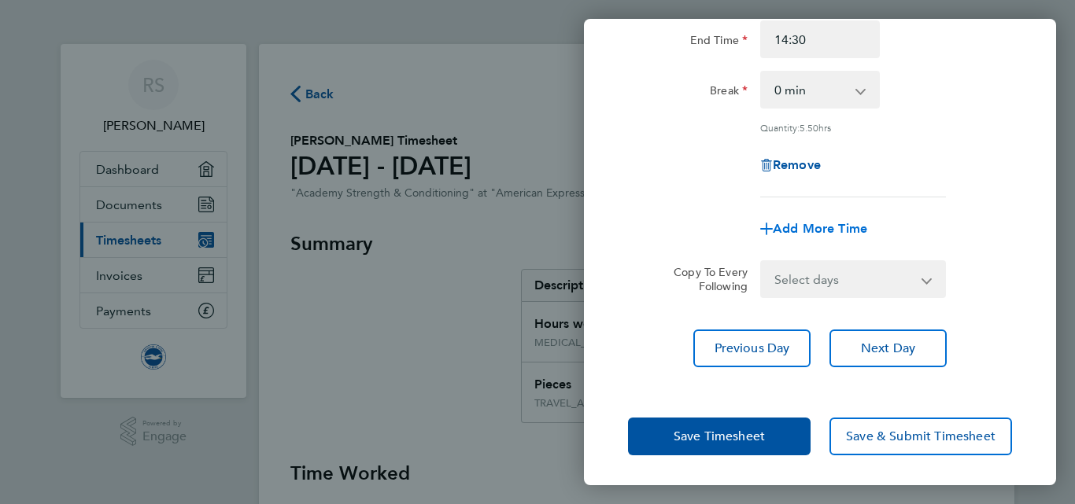
click at [821, 225] on span "Add More Time" at bounding box center [820, 228] width 94 height 15
select select "null"
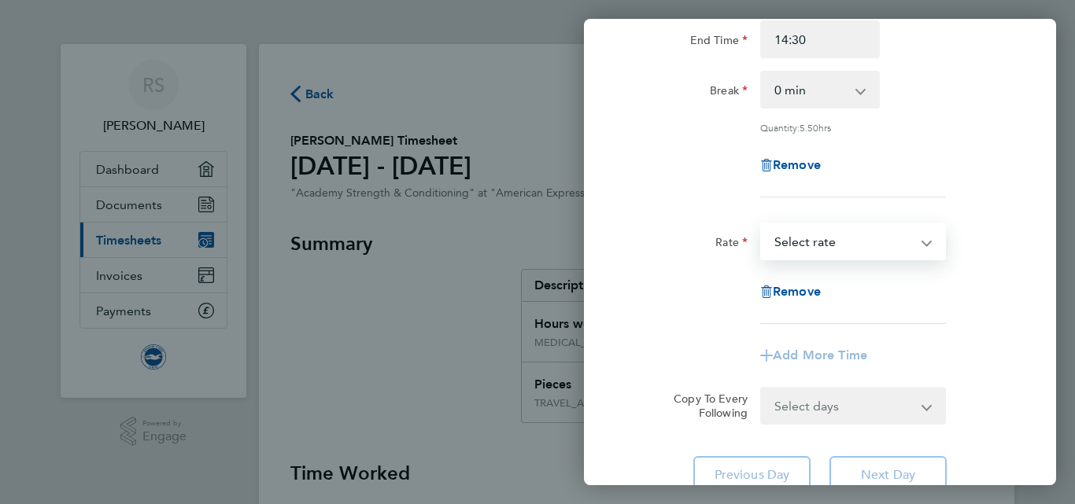
click at [845, 253] on select "TRAVEL_ALLOWANCE_15 - 15.00 MEDICAL_SPORTS_HOURS - 17.47 Select rate" at bounding box center [844, 241] width 164 height 35
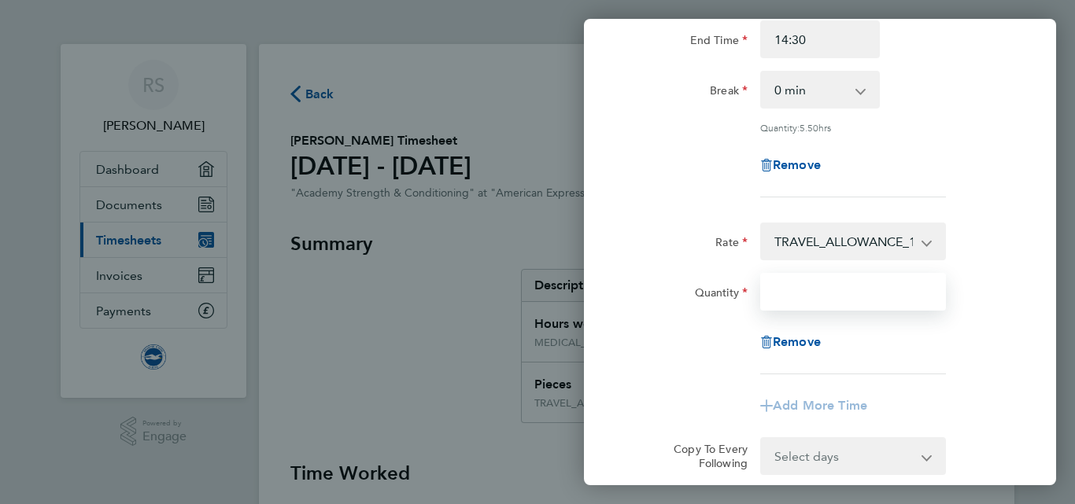
click at [843, 289] on input "Quantity" at bounding box center [853, 292] width 186 height 38
type input "1"
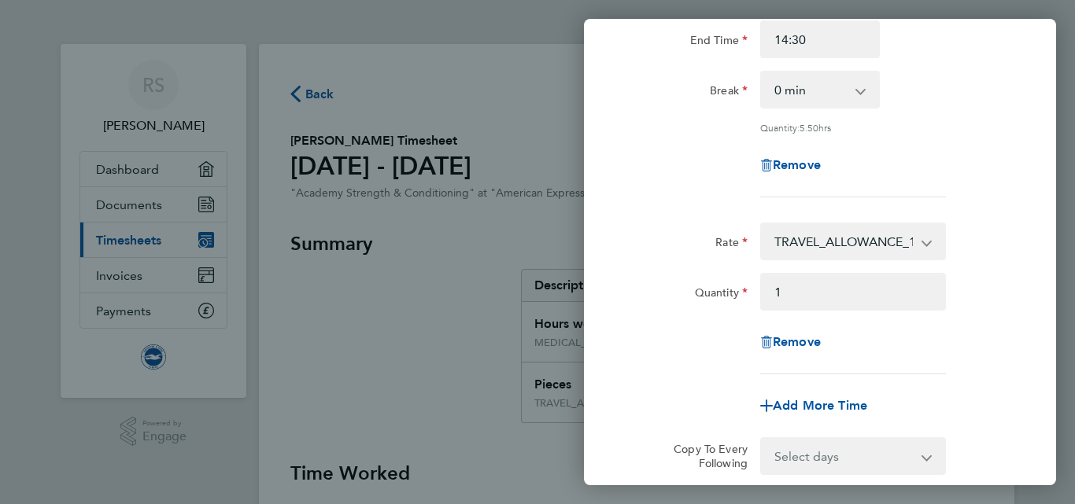
click at [999, 326] on div "Remove" at bounding box center [820, 342] width 397 height 38
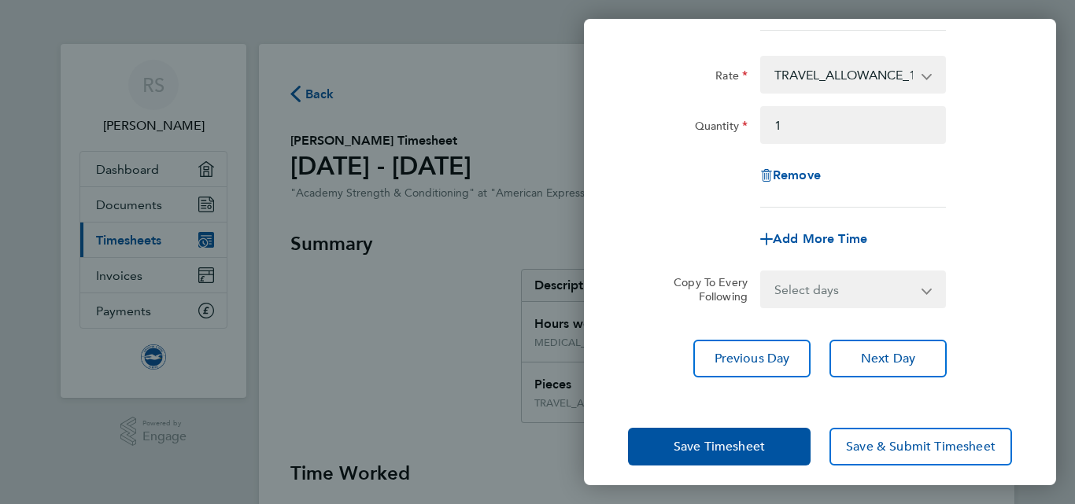
scroll to position [383, 0]
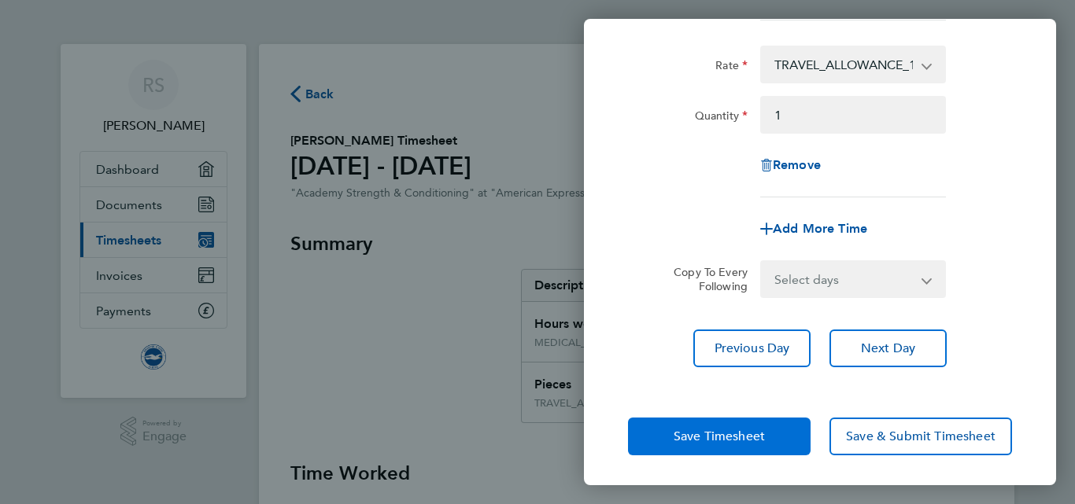
click at [714, 429] on span "Save Timesheet" at bounding box center [719, 437] width 91 height 16
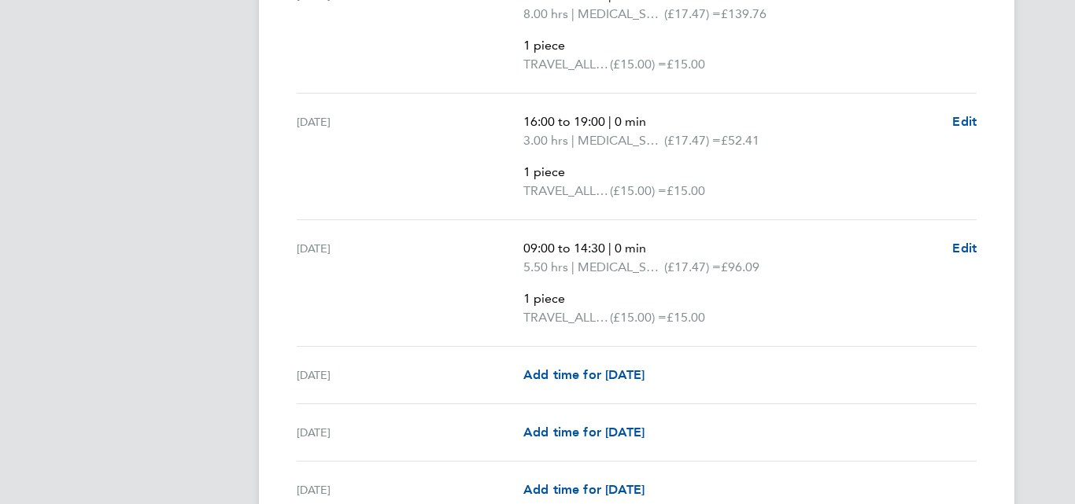
scroll to position [1951, 0]
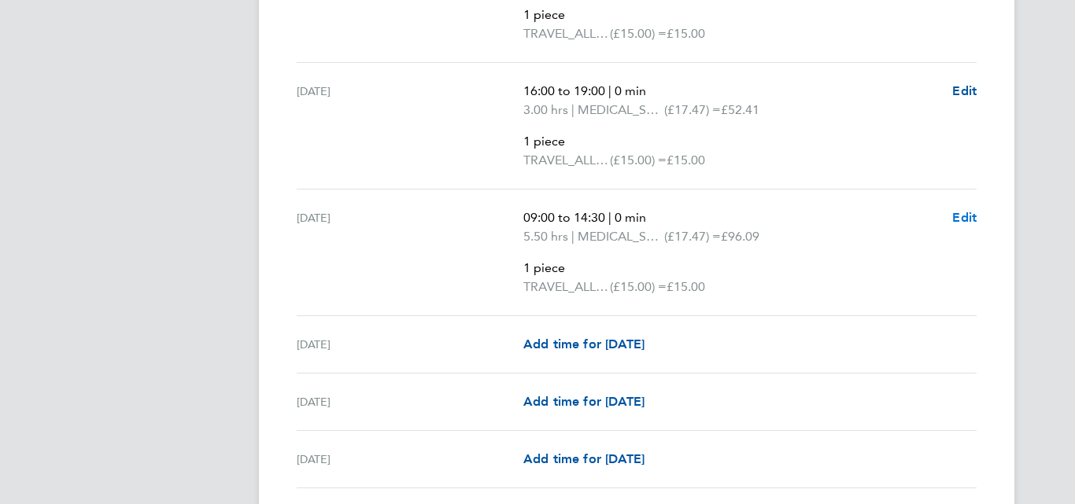
click at [962, 217] on span "Edit" at bounding box center [964, 217] width 24 height 15
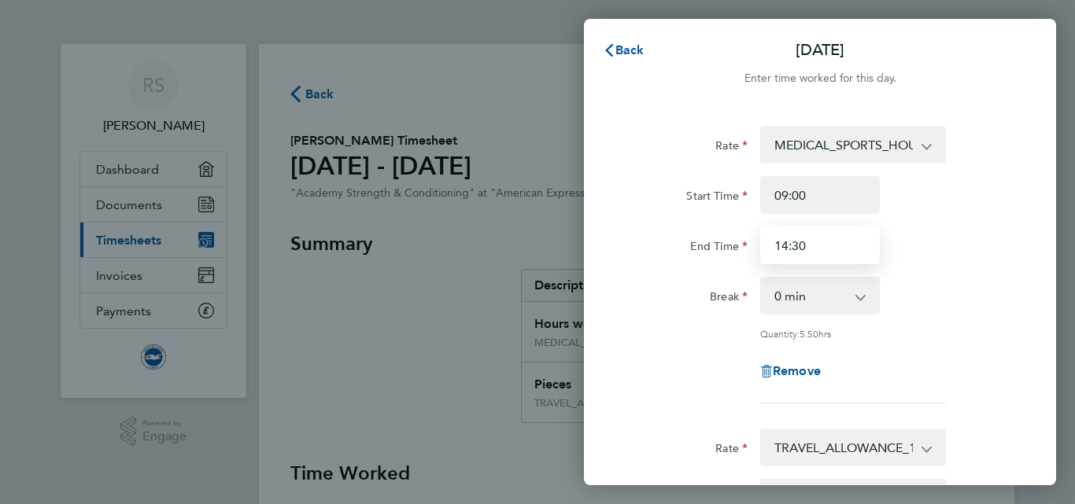
click at [818, 232] on input "14:30" at bounding box center [820, 246] width 120 height 38
type input "14:15"
click at [947, 269] on div "Rate MEDICAL_SPORTS_HOURS - 17.47 Start Time 09:00 End Time 14:15 Break 0 min 1…" at bounding box center [820, 265] width 384 height 278
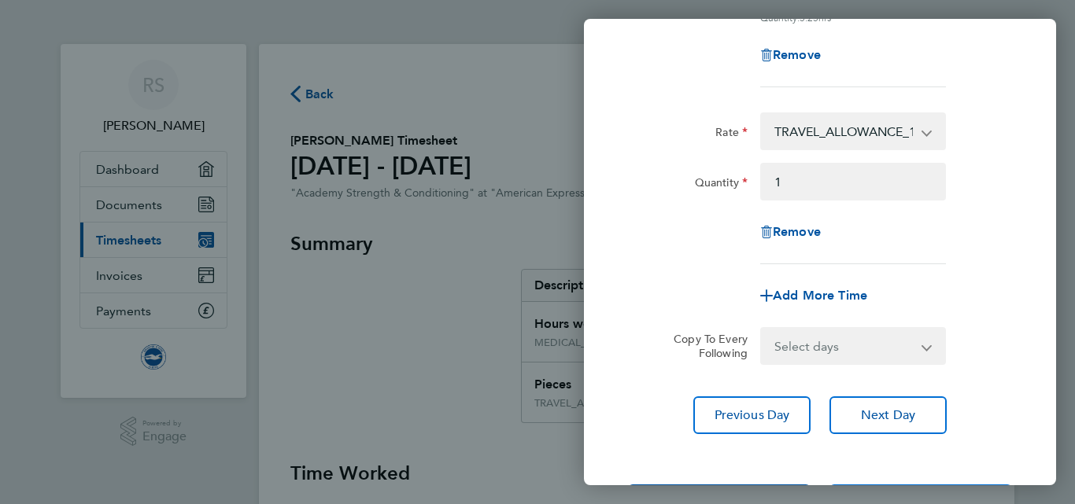
scroll to position [346, 0]
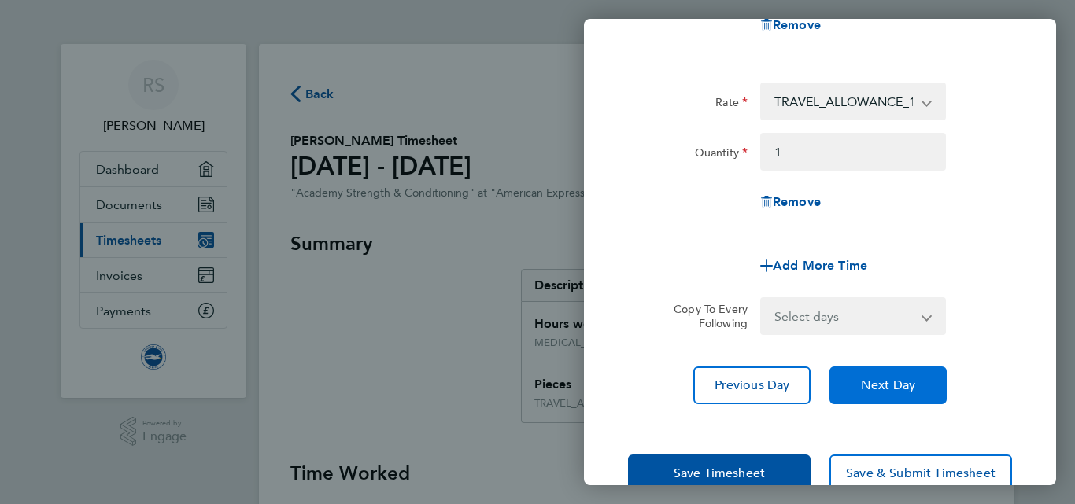
click at [857, 388] on button "Next Day" at bounding box center [887, 386] width 117 height 38
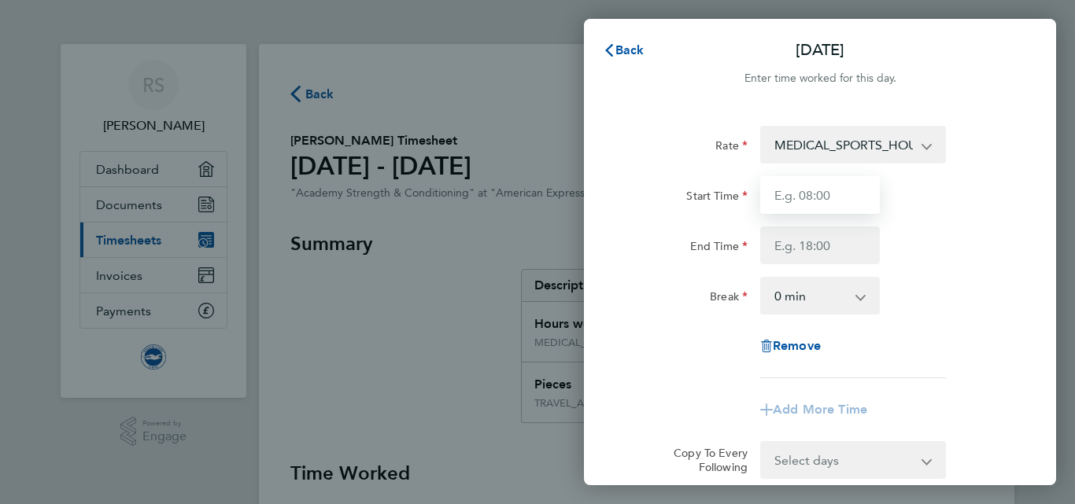
click at [836, 188] on input "Start Time" at bounding box center [820, 195] width 120 height 38
type input "16:00"
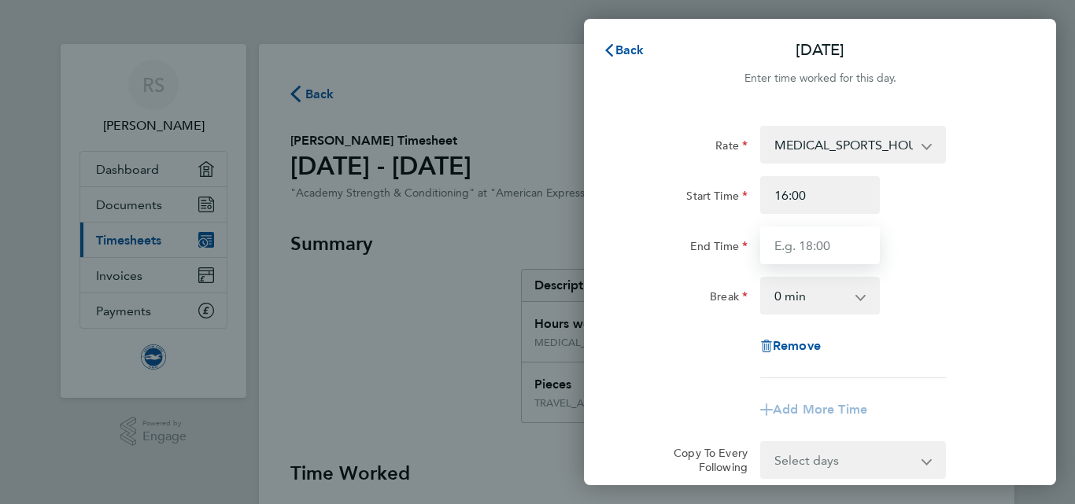
click at [811, 245] on input "End Time" at bounding box center [820, 246] width 120 height 38
type input "19:00"
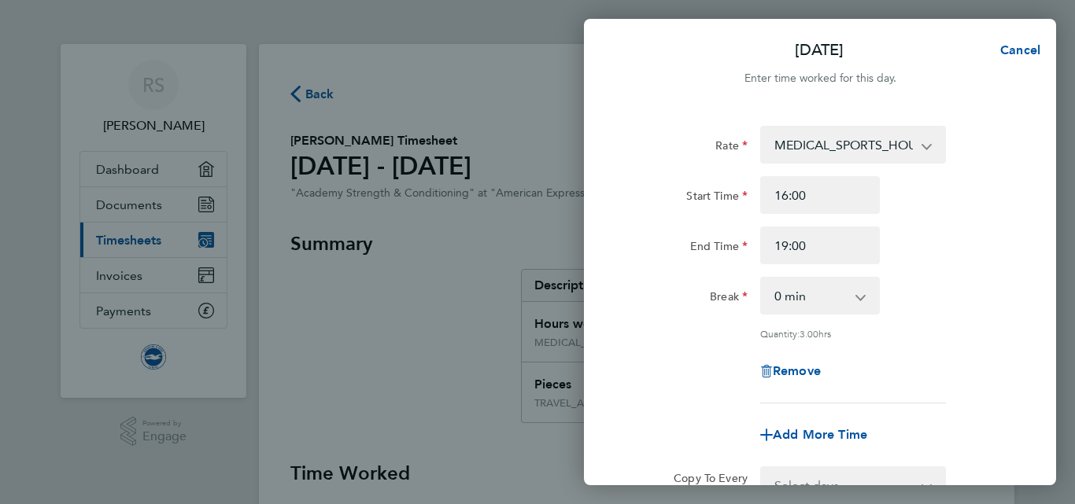
click at [950, 275] on div "Rate MEDICAL_SPORTS_HOURS - 17.47 TRAVEL_ALLOWANCE_15 - 15.00 Start Time 16:00 …" at bounding box center [820, 265] width 384 height 278
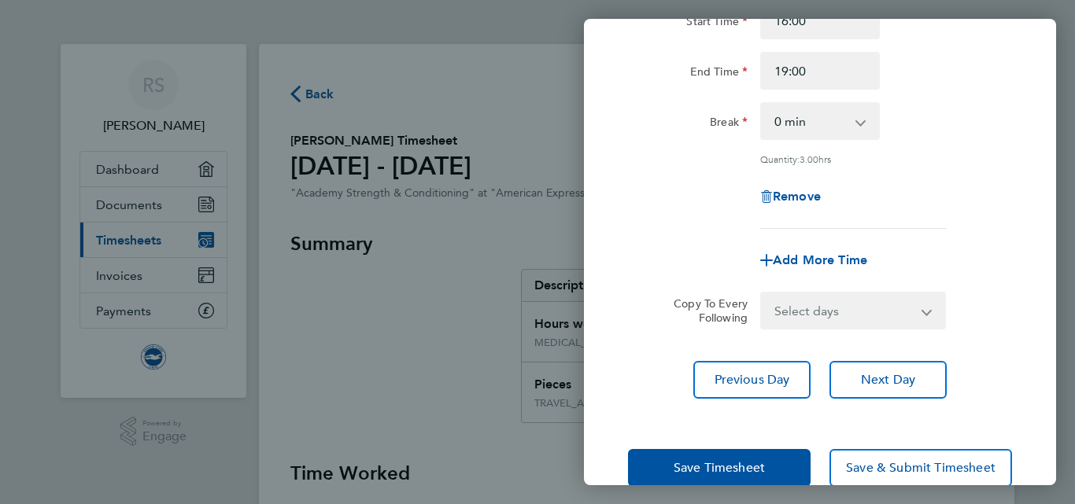
scroll to position [189, 0]
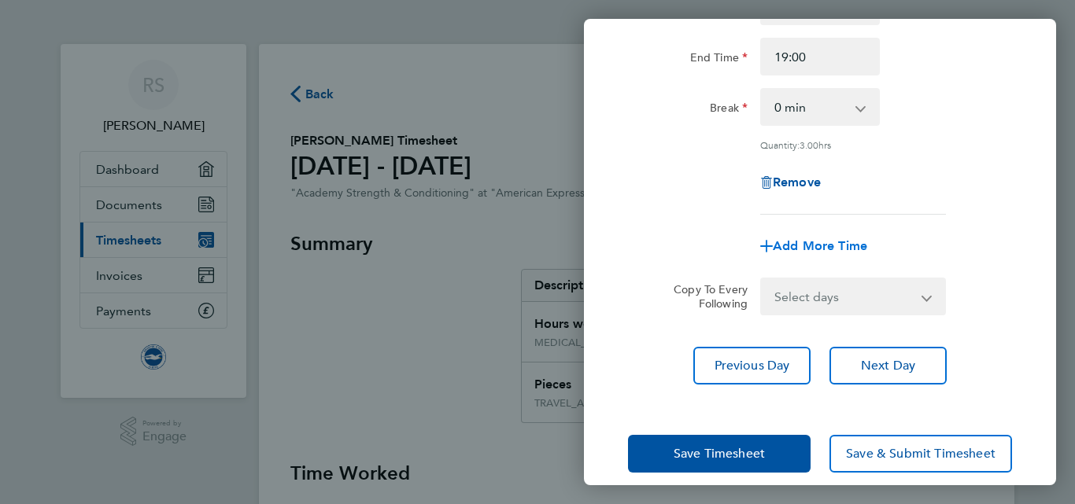
click at [823, 242] on span "Add More Time" at bounding box center [820, 245] width 94 height 15
select select "null"
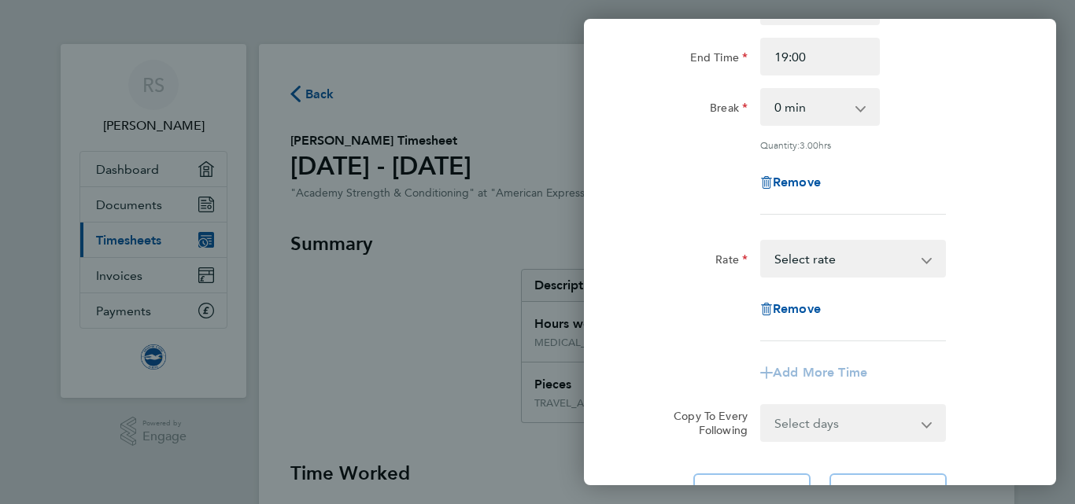
click at [837, 264] on select "TRAVEL_ALLOWANCE_15 - 15.00 MEDICAL_SPORTS_HOURS - 17.47 Select rate" at bounding box center [844, 259] width 164 height 35
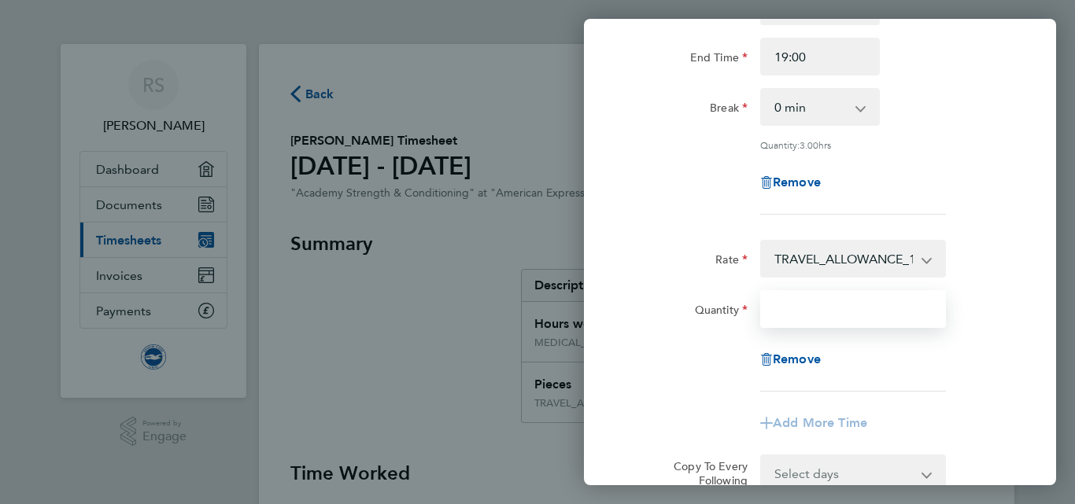
click at [845, 319] on input "Quantity" at bounding box center [853, 309] width 186 height 38
type input "1"
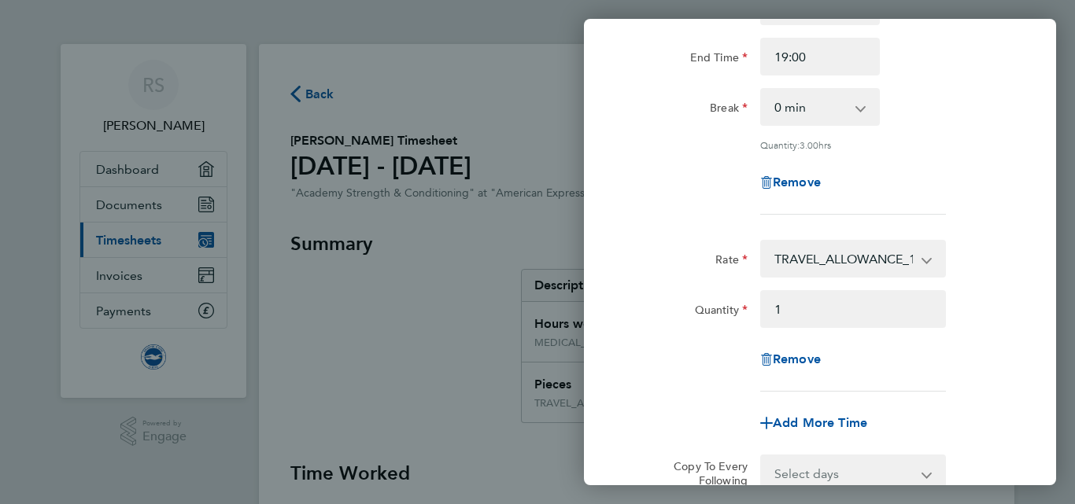
click at [1008, 334] on div "Rate TRAVEL_ALLOWANCE_15 - 15.00 MEDICAL_SPORTS_HOURS - 17.47 Quantity 1 Remove" at bounding box center [820, 316] width 384 height 152
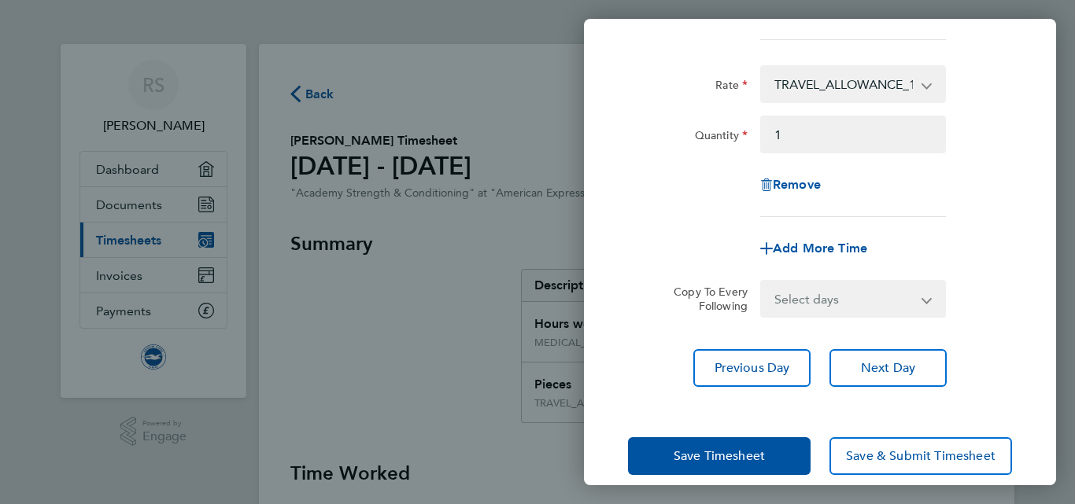
scroll to position [383, 0]
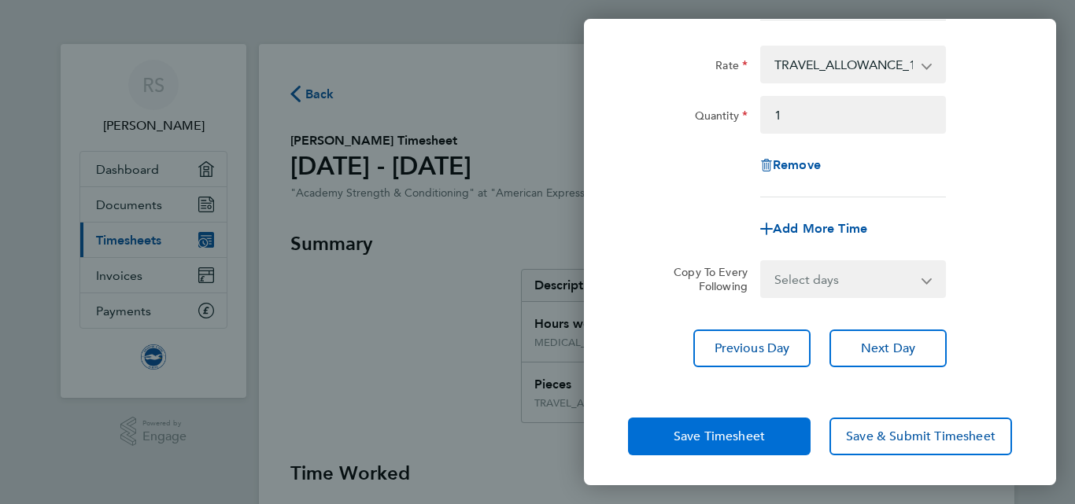
click at [697, 442] on span "Save Timesheet" at bounding box center [719, 437] width 91 height 16
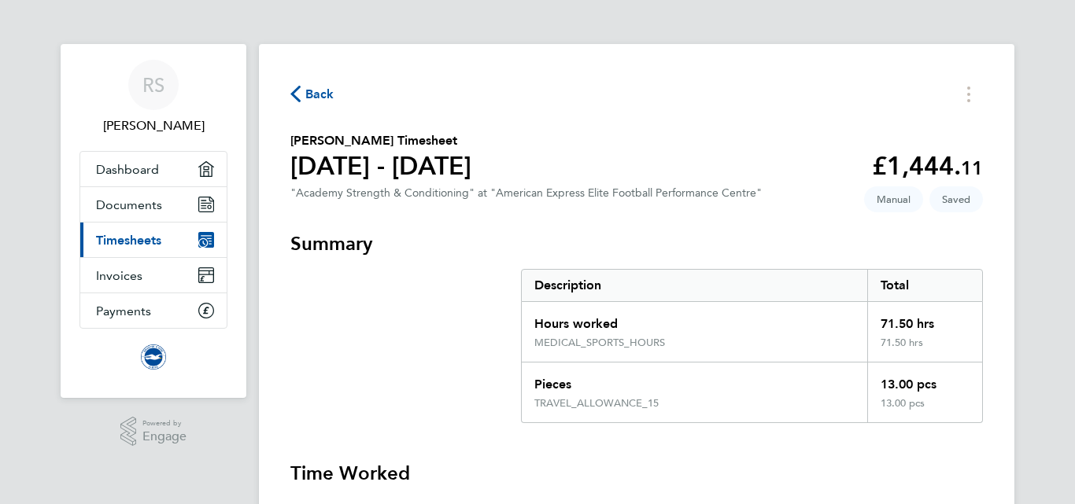
click at [320, 93] on span "Back" at bounding box center [319, 94] width 29 height 19
